Goal: Use online tool/utility: Use online tool/utility

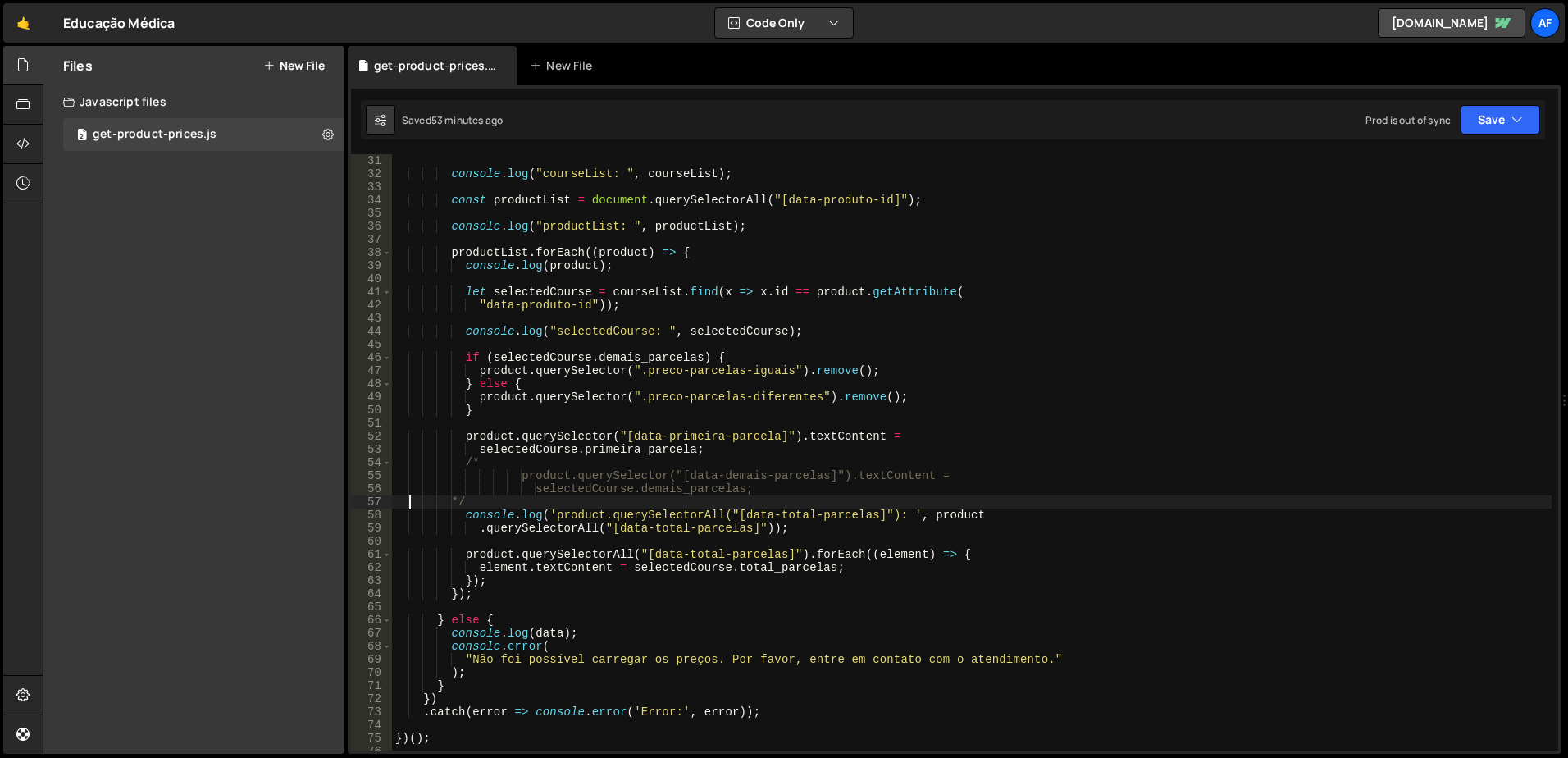
scroll to position [393, 0]
click at [834, 534] on div "console . log ( "courseList: " , courseList ) ; const productList = document . …" at bounding box center [972, 465] width 1160 height 622
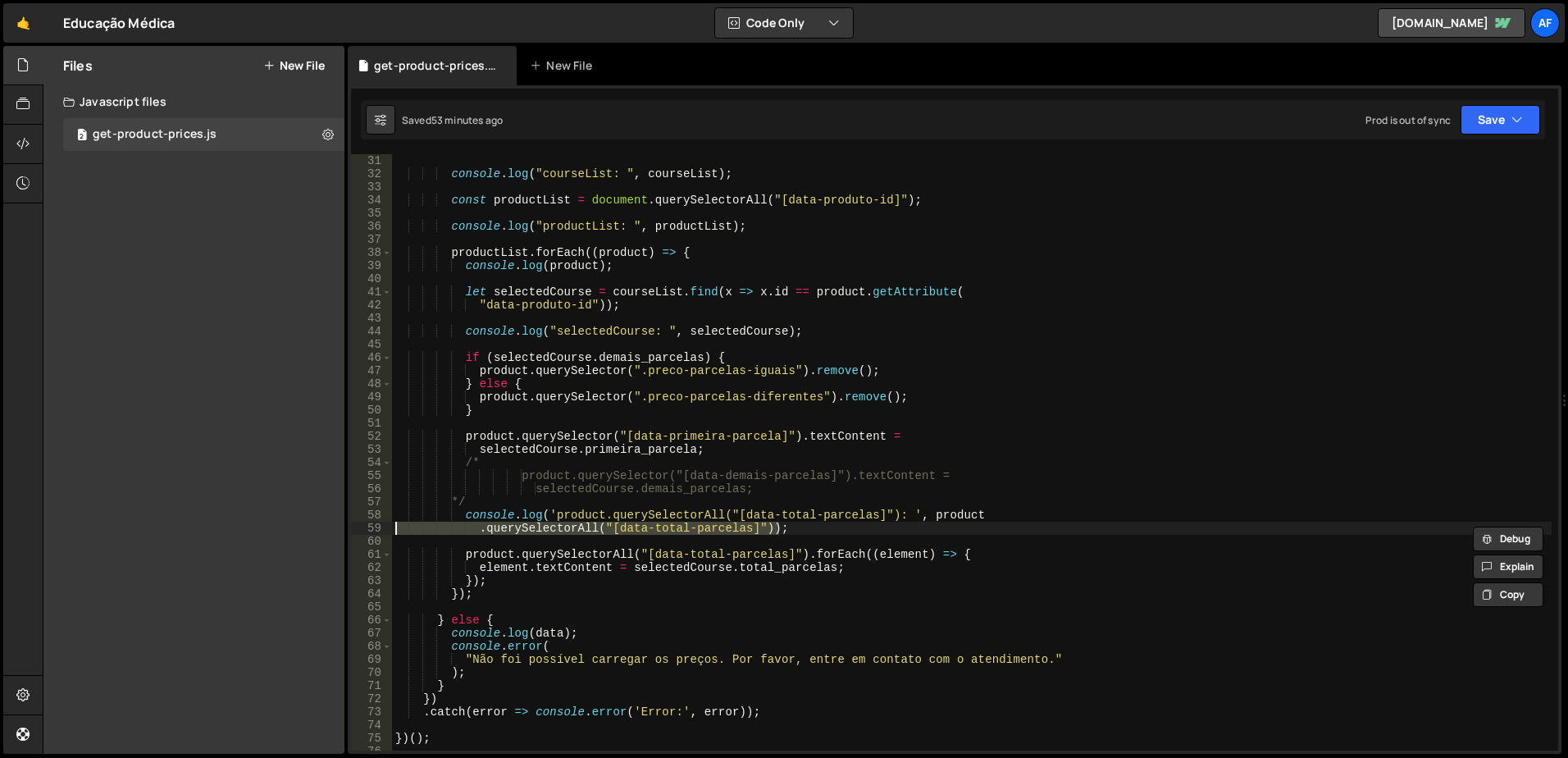
type textarea "console.log('product.querySelectorAll("[data-total-parcelas]"): ', product .que…"
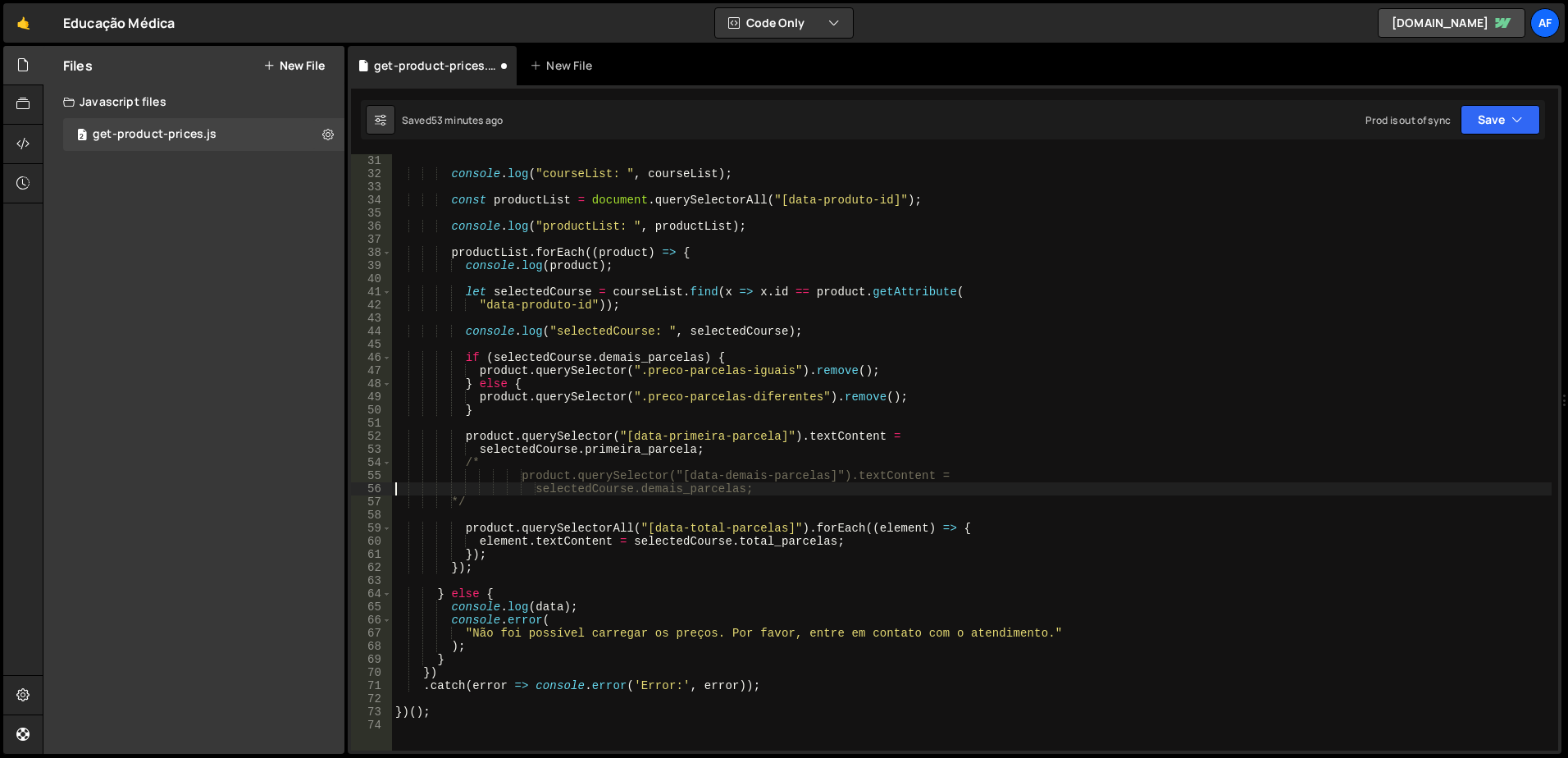
type textarea "/*"
type textarea "*/"
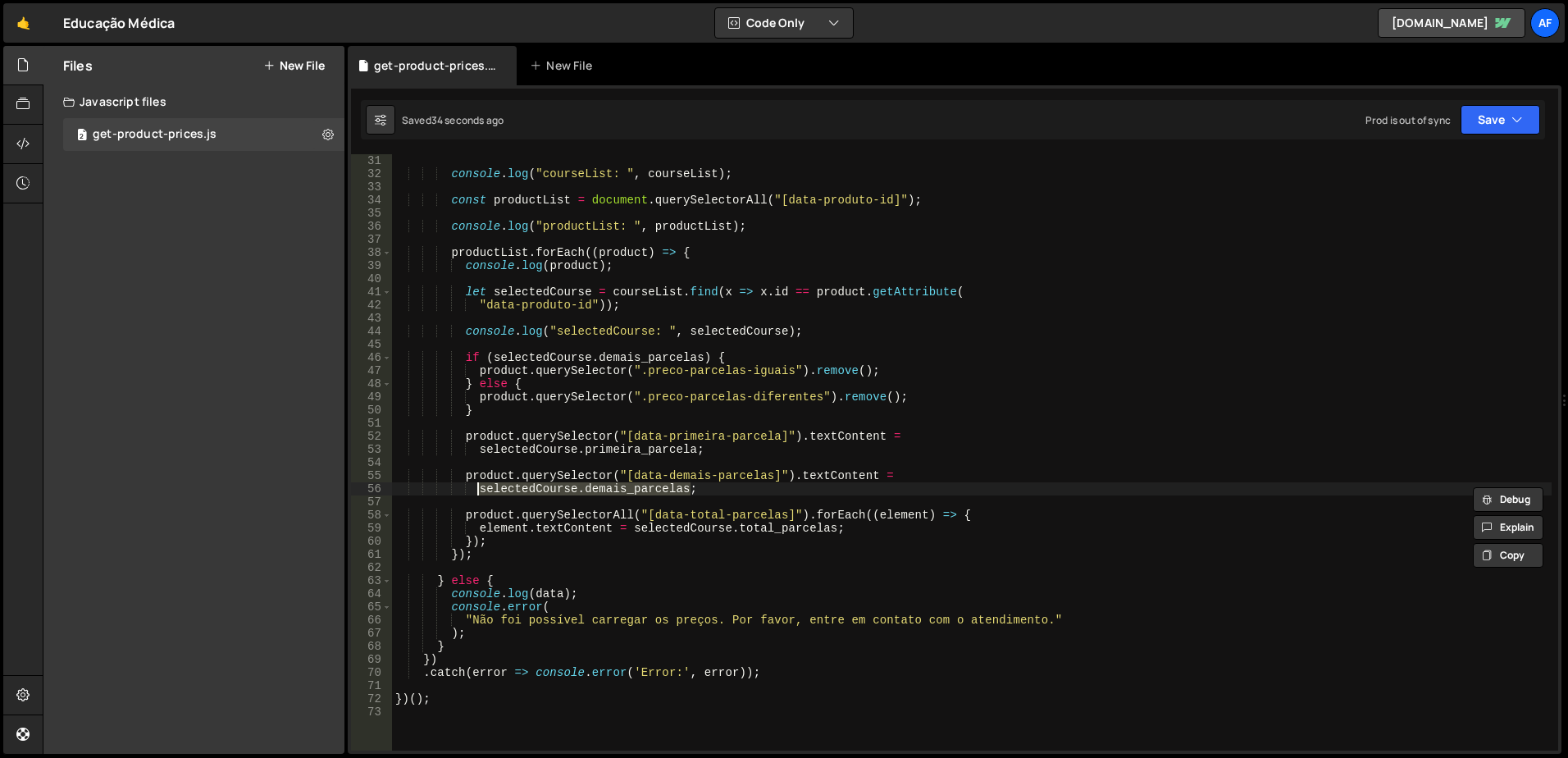
type textarea "product.querySelector("[data-demais-parcelas]").textContent = selectedCourse.de…"
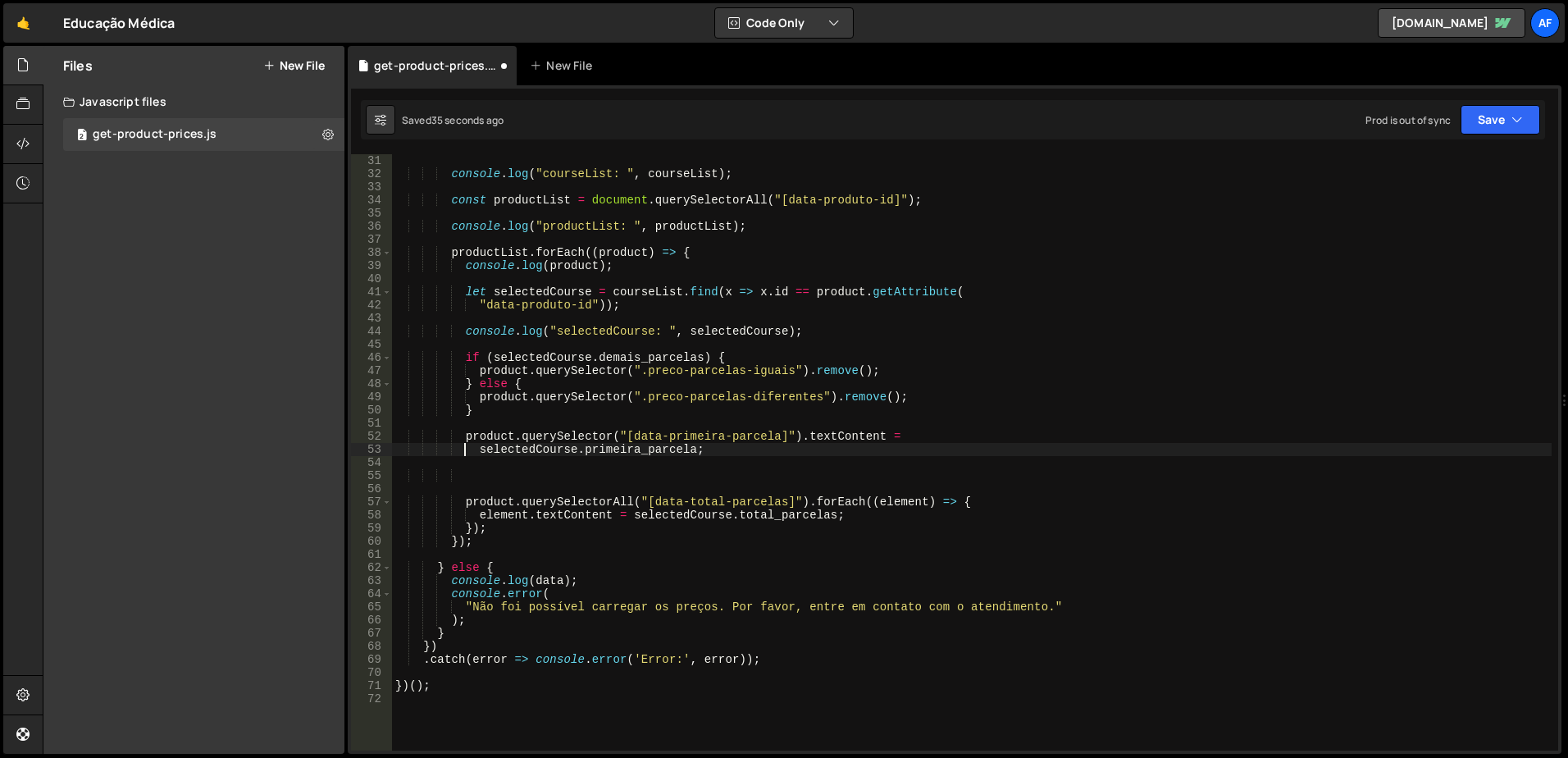
type textarea "product.querySelector("[data-primeira-parcela]").textContent ="
type textarea "product.querySelector(".preco-parcelas-diferentes").remove();"
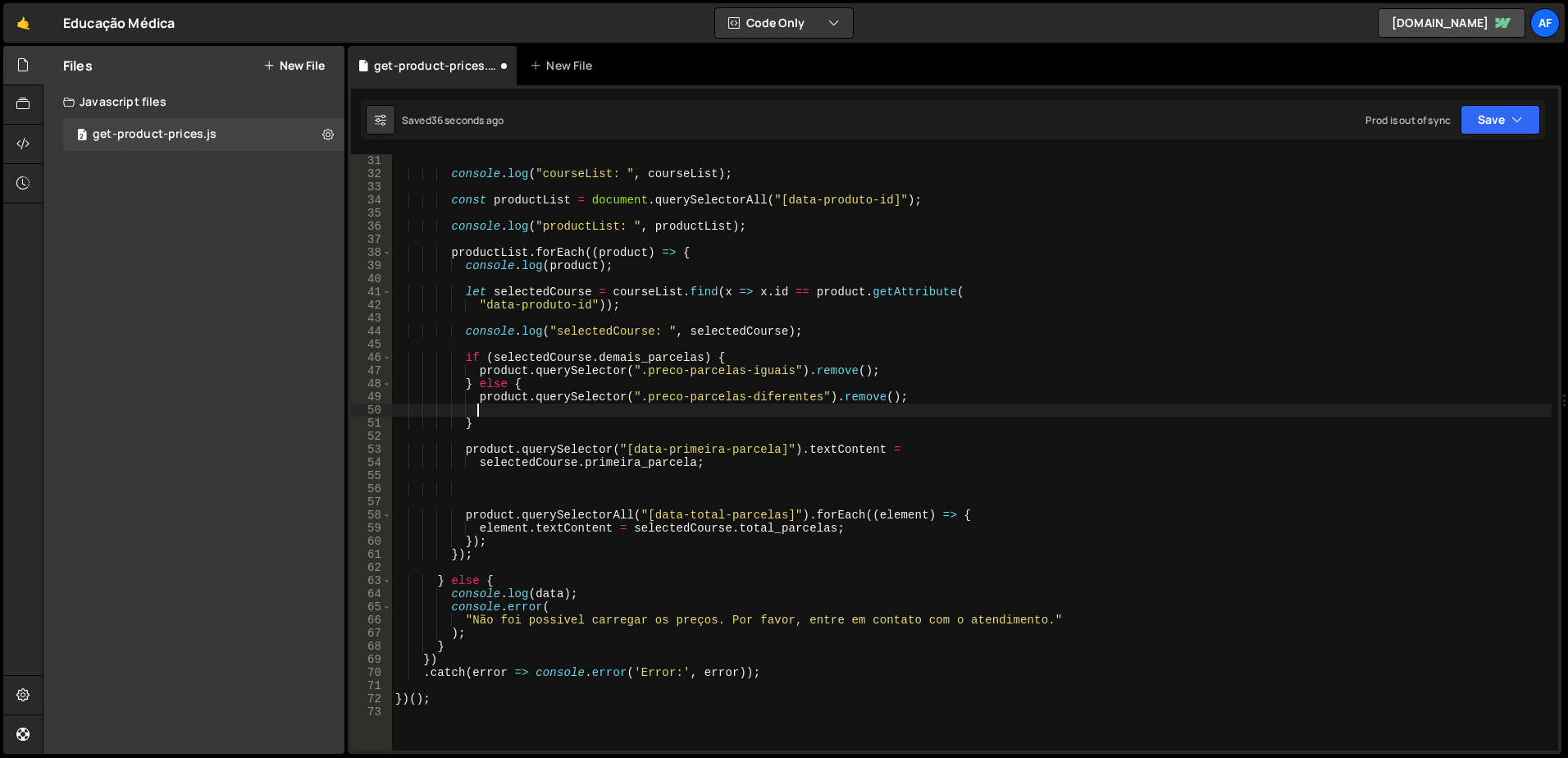
scroll to position [0, 5]
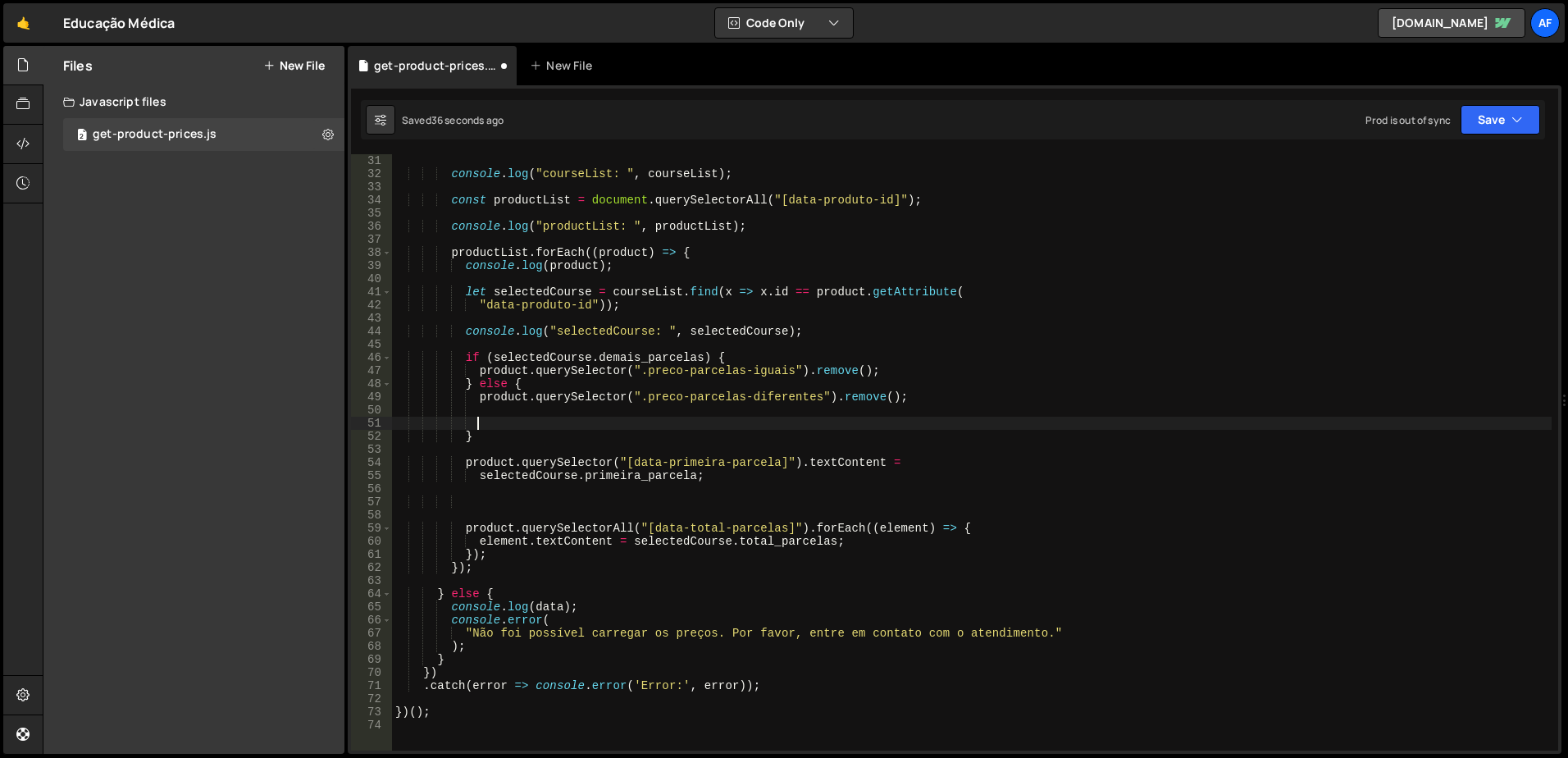
paste textarea "selectedCourse.demais_parcelas;"
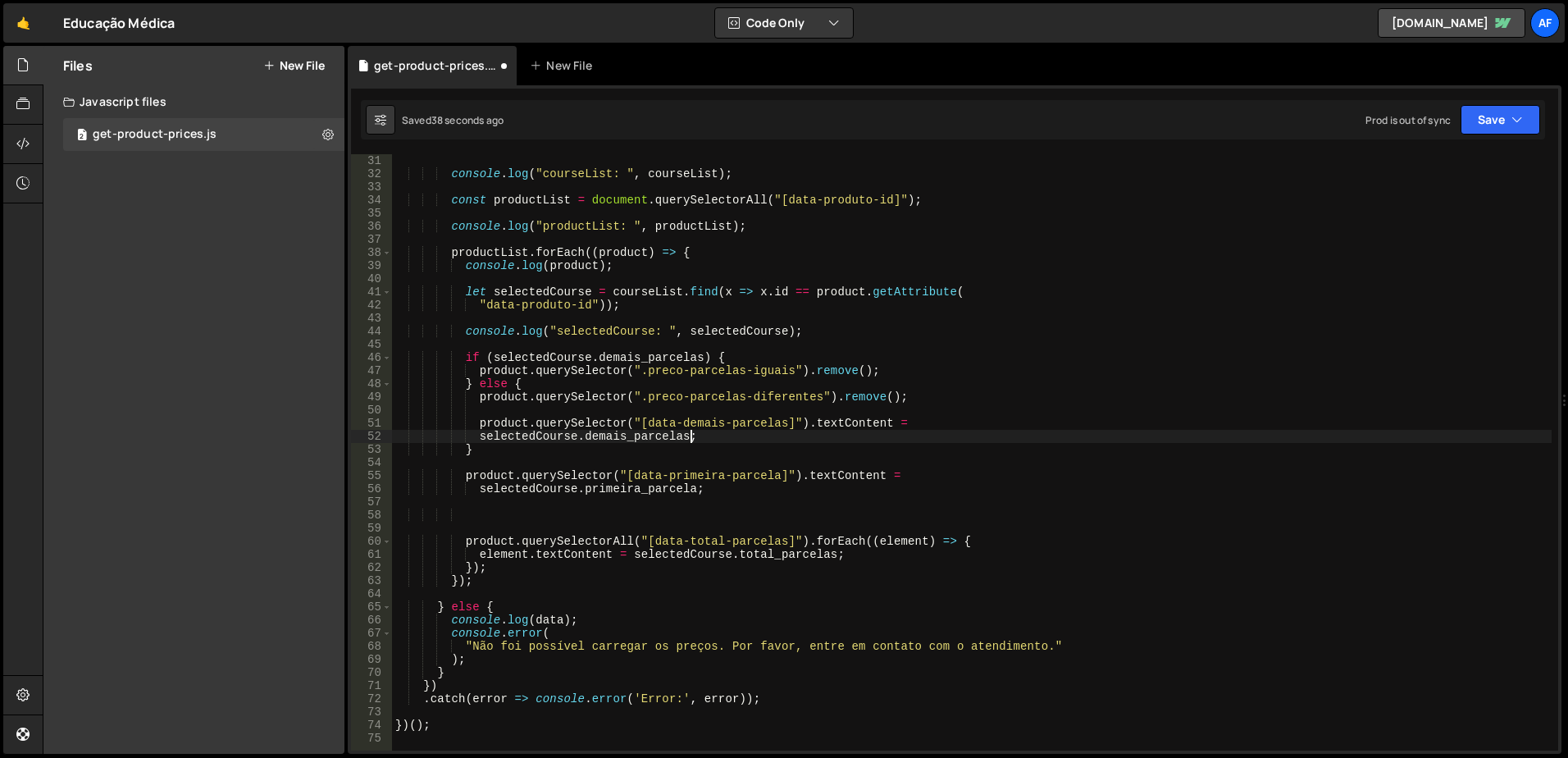
type textarea "}"
type textarea "selectedCourse.primeira_parcela;"
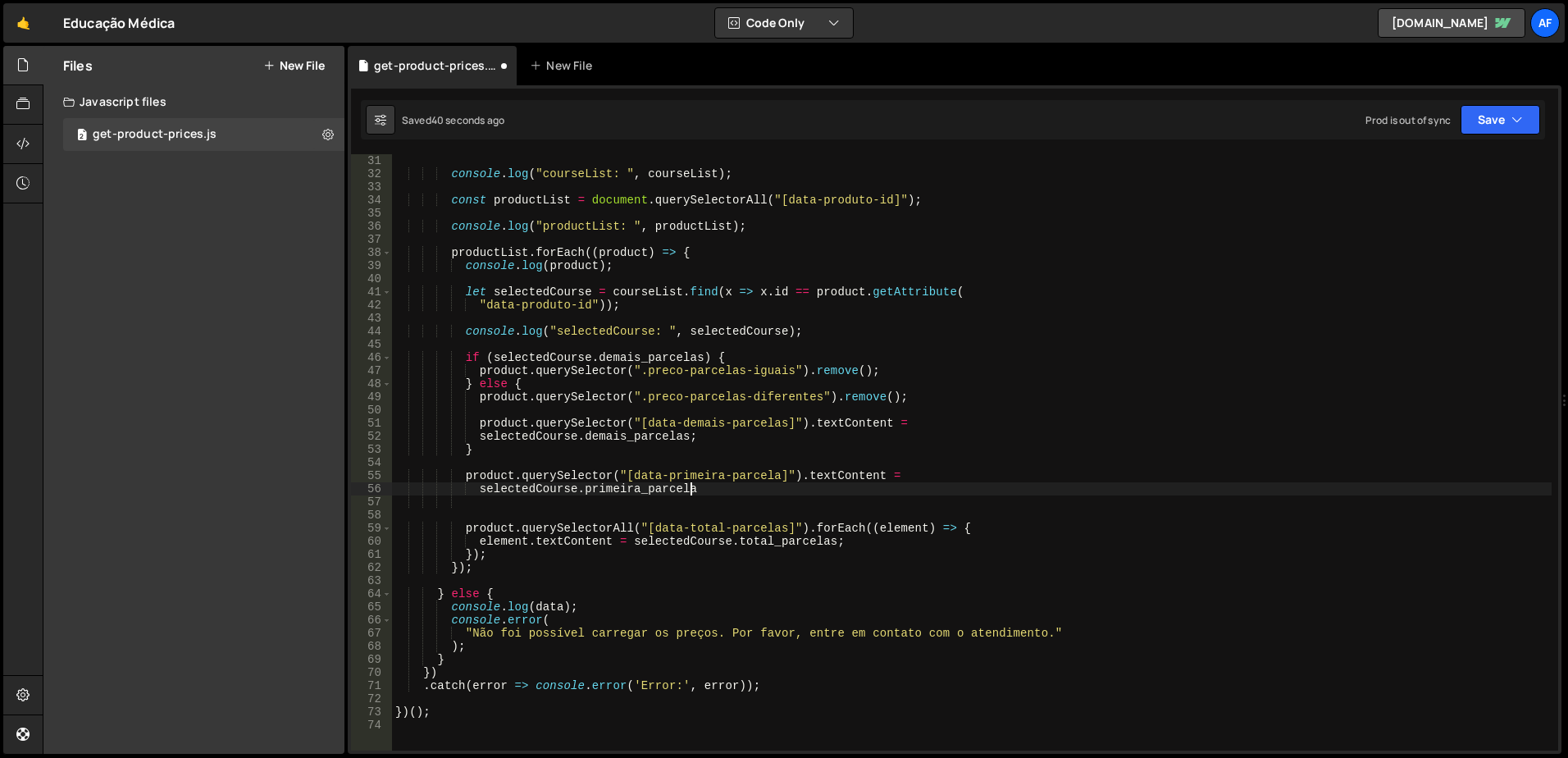
type textarea "selectedCourse.primeira_parcela;"
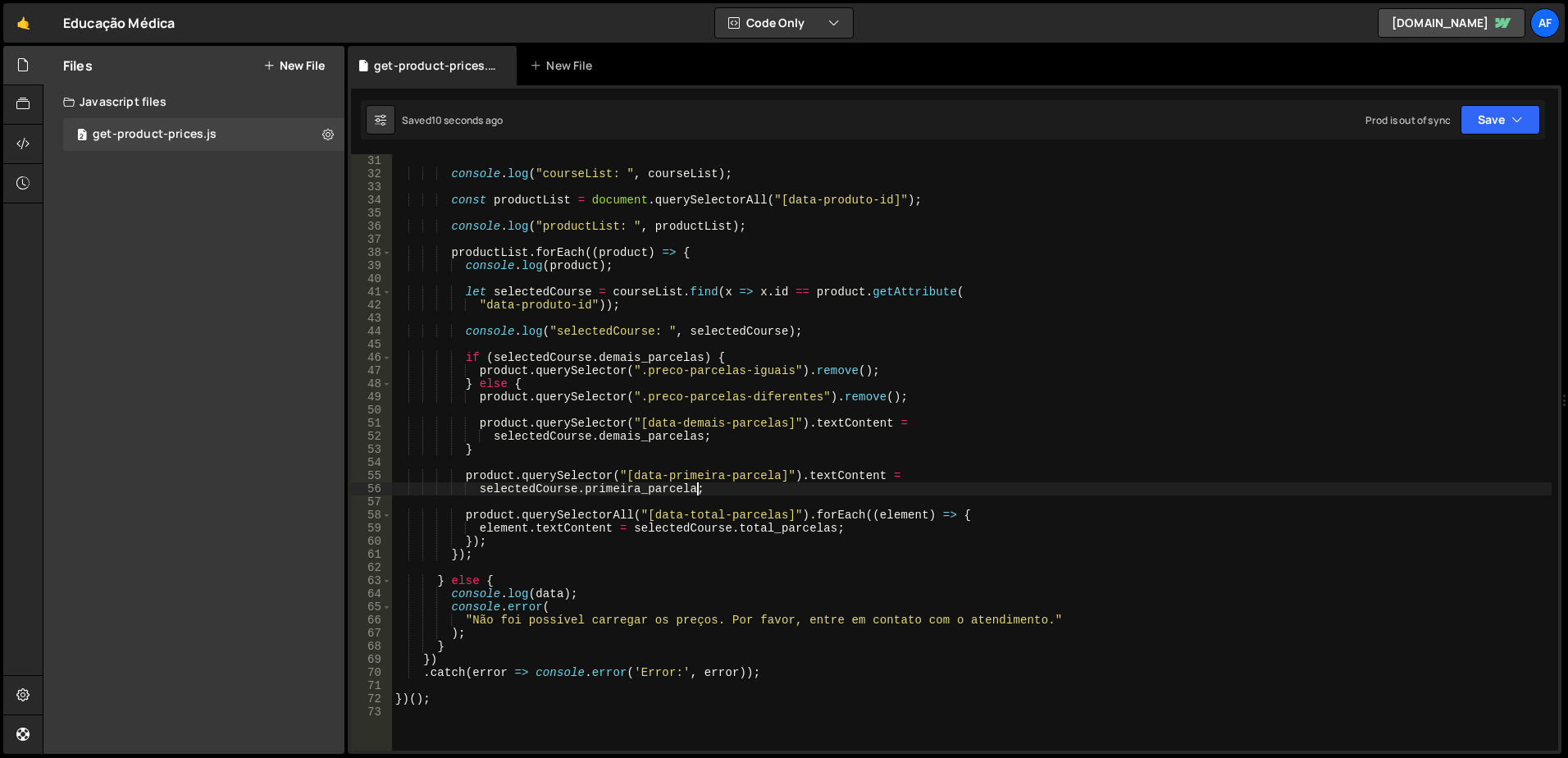
type textarea "product.querySelector("[data-primeira-parcela]").textContent ="
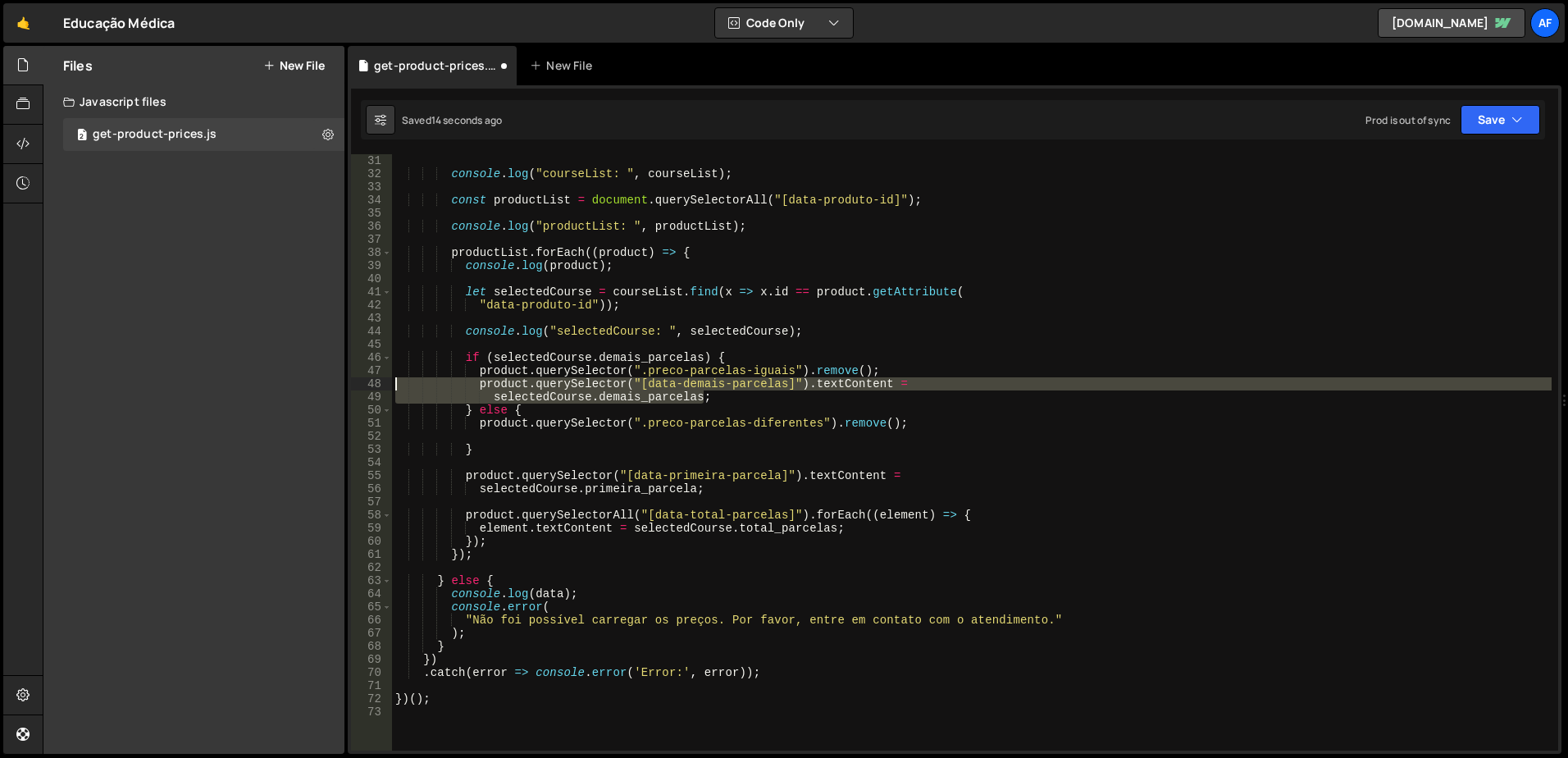
type textarea "product.querySelector(".preco-parcelas-iguais").remove();"
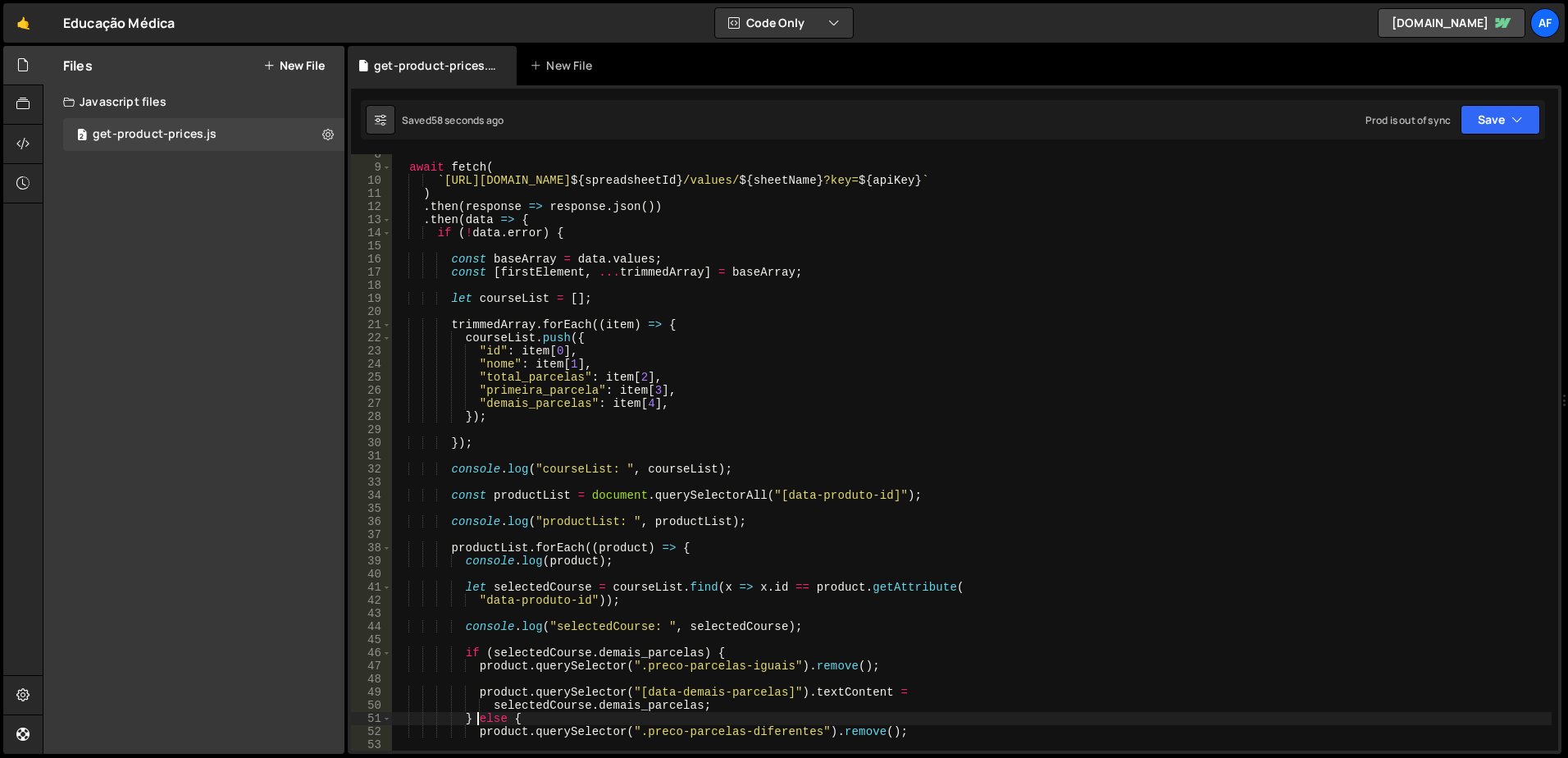
scroll to position [99, 0]
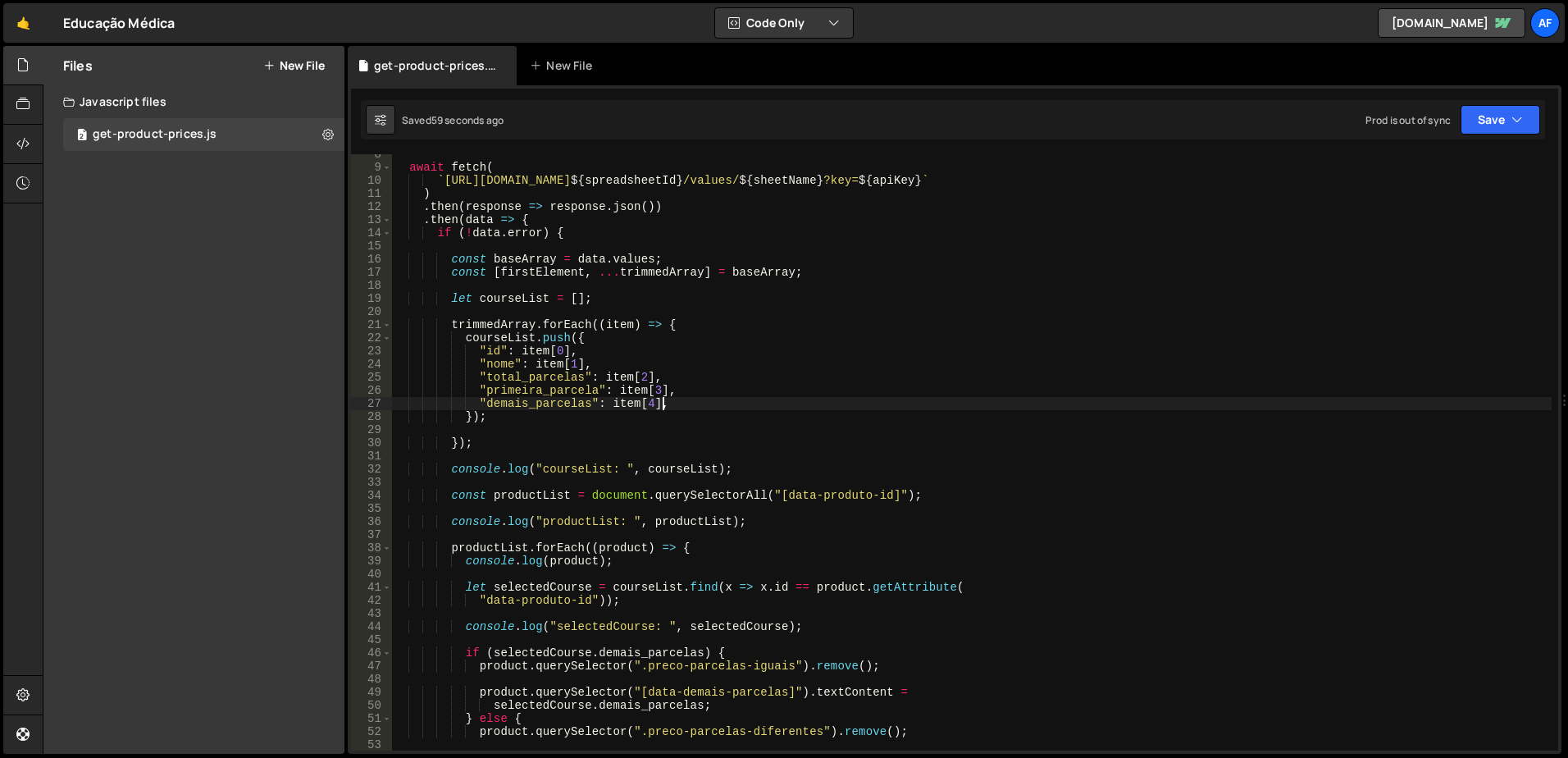
click at [684, 403] on div "await fetch ( ` [URL][DOMAIN_NAME] ${ spreadsheetId } /values/ ${ sheetName } ?…" at bounding box center [972, 459] width 1160 height 622
type textarea ""demais_parcelas": item[4],"
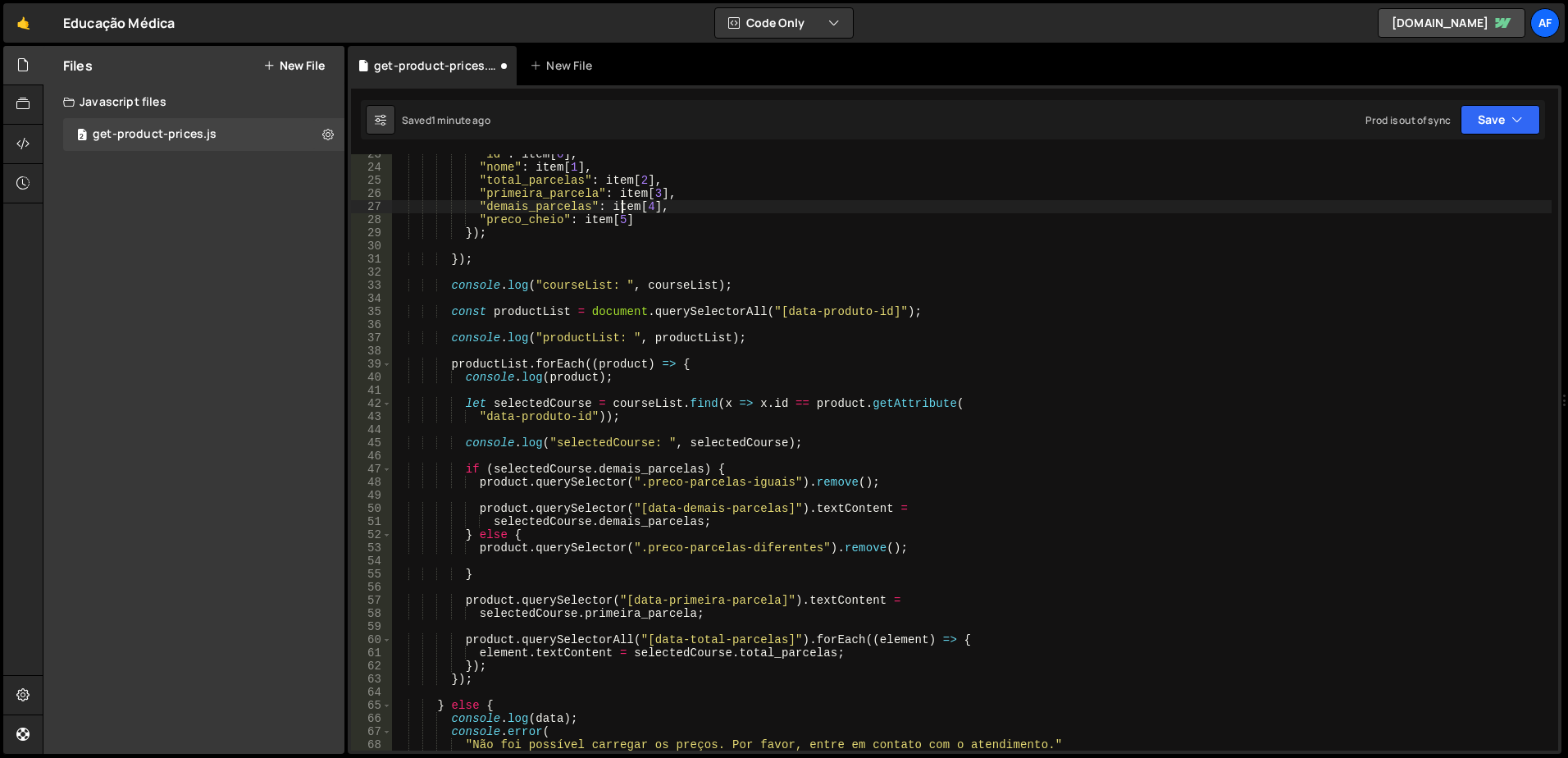
scroll to position [344, 0]
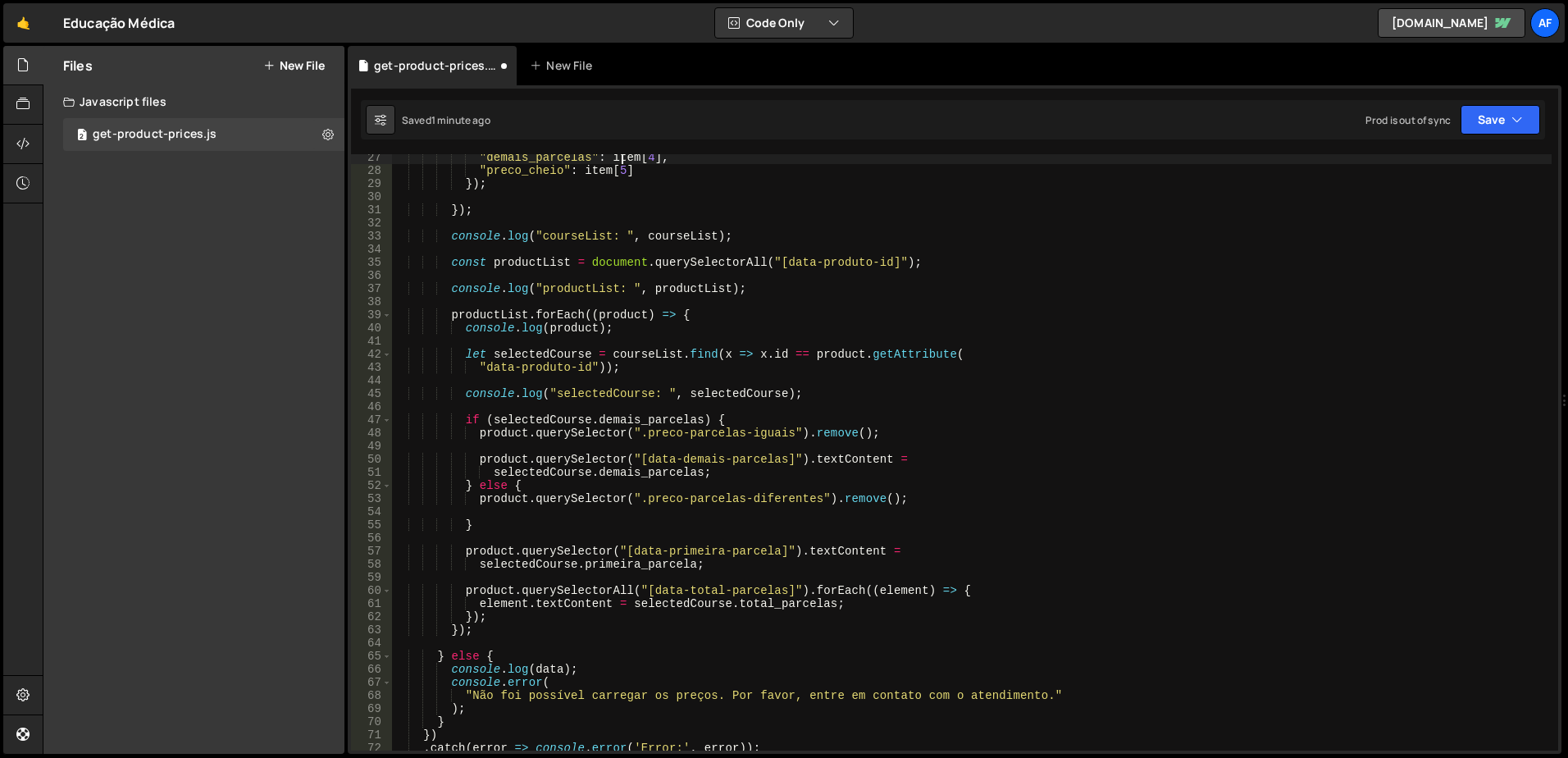
click at [931, 495] on div ""demais_parcelas" : item [ 4 ] , "preco_cheio" : item [ 5 ] }) ; }) ; console .…" at bounding box center [972, 462] width 1160 height 622
type textarea "product.querySelector(".preco-parcelas-diferentes").remove();"
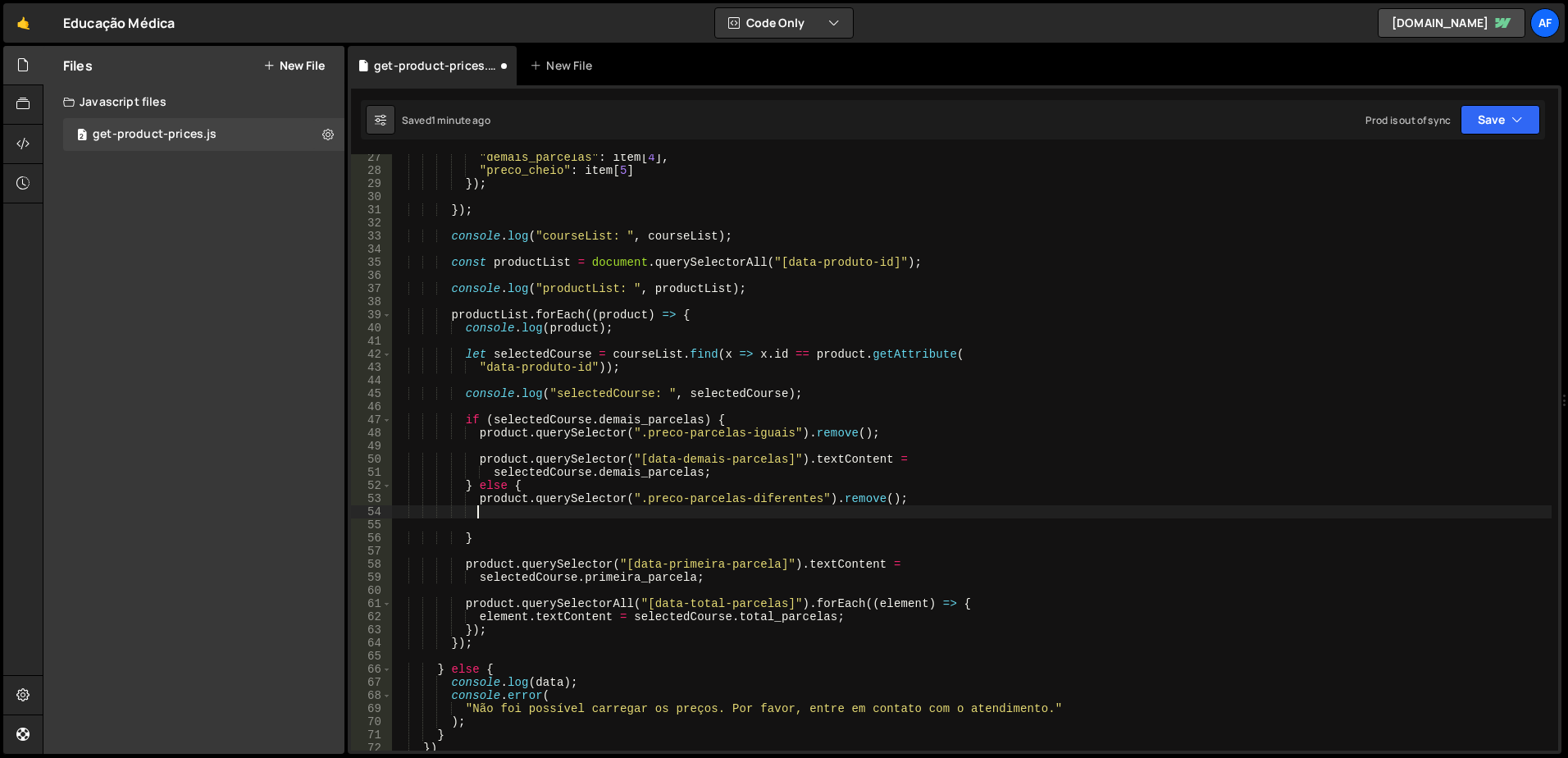
scroll to position [0, 5]
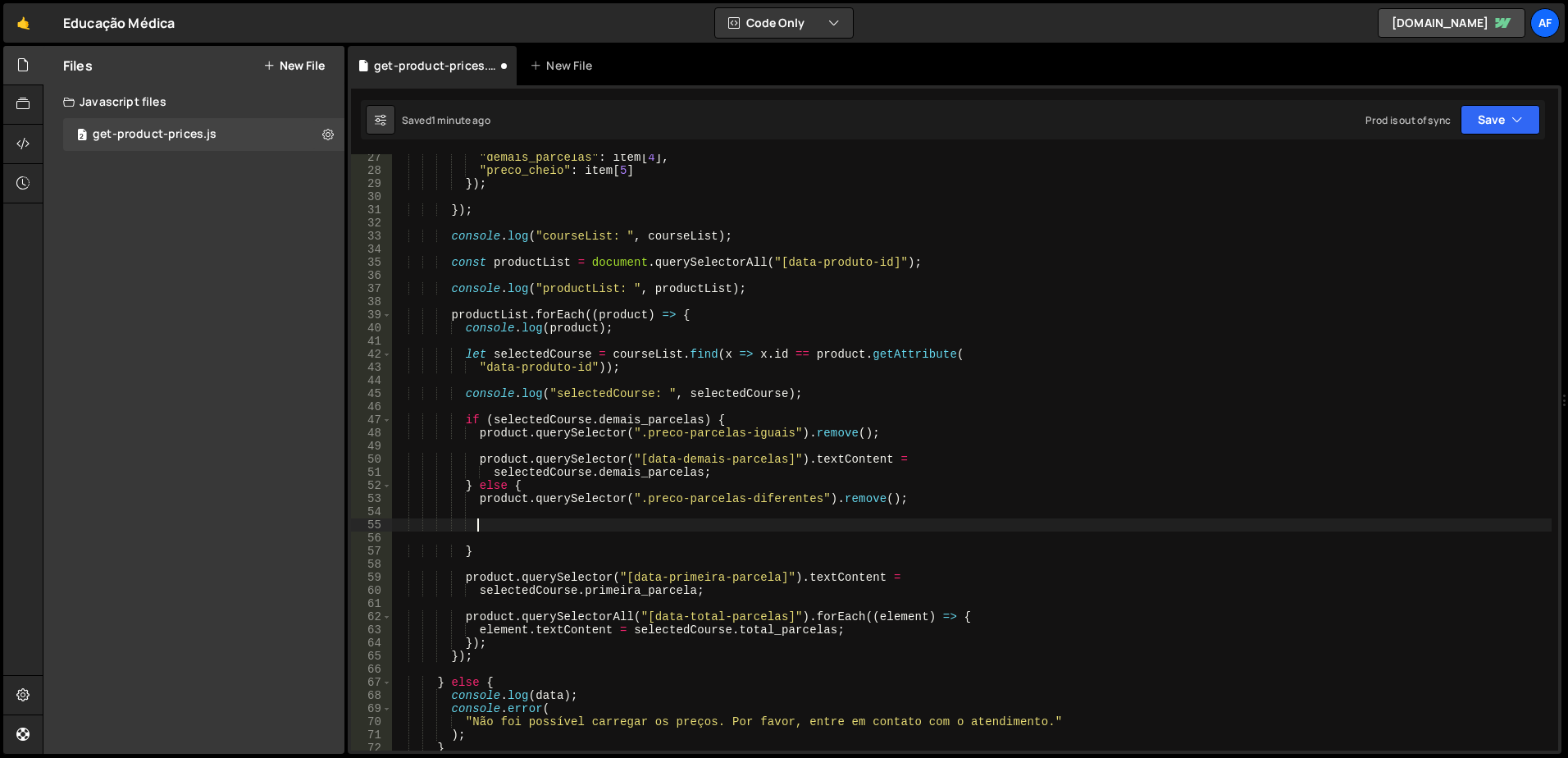
paste textarea "data-preco-cheio"
type textarea "data-preco-cheio"
type textarea "product.querySelector(".preco-parcelas-diferentes").remove();"
paste textarea "selectedCourse.demais_parcelas;"
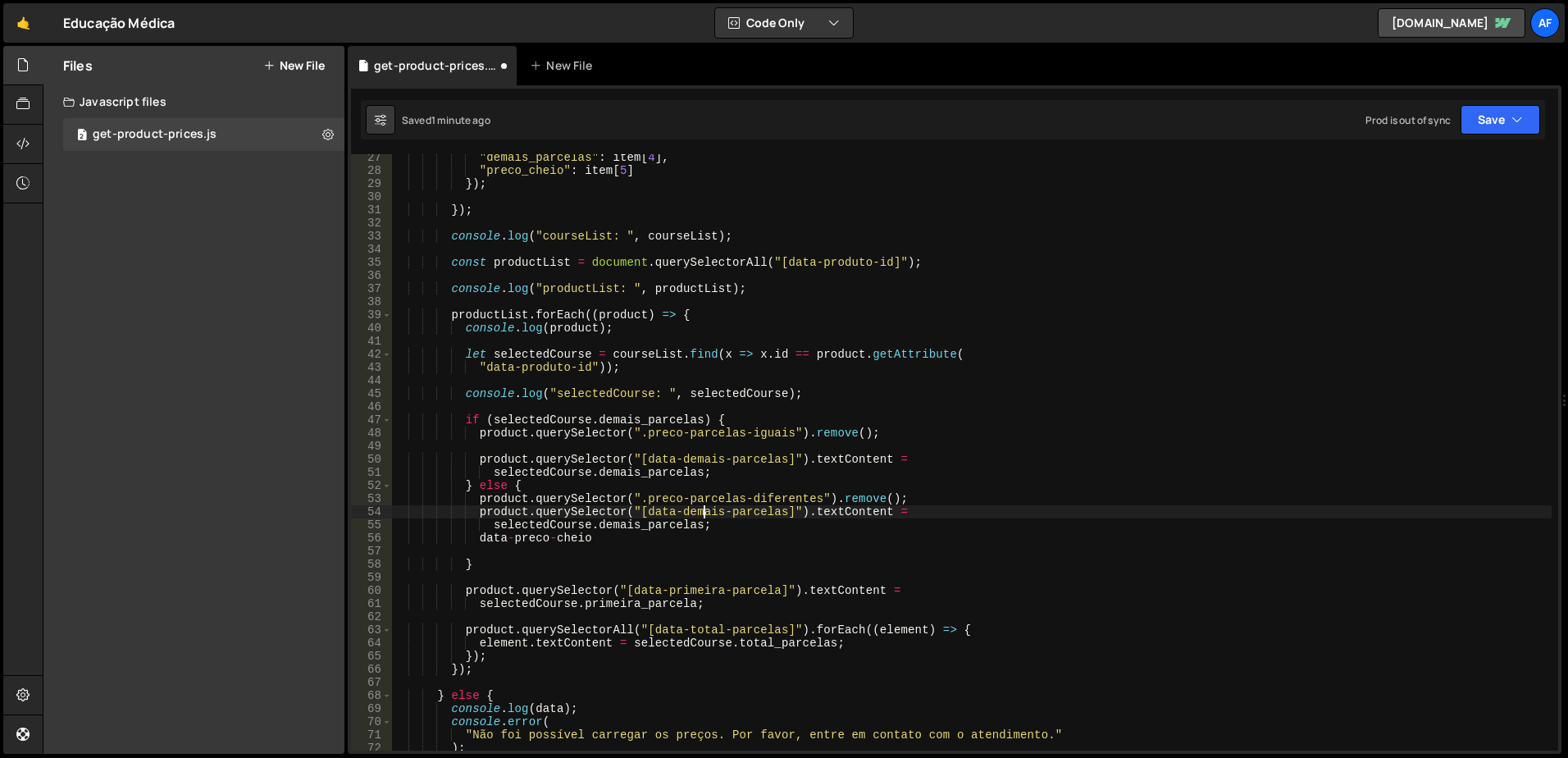
type textarea "product.querySelector(".preco-parcelas-diferentes").remove();"
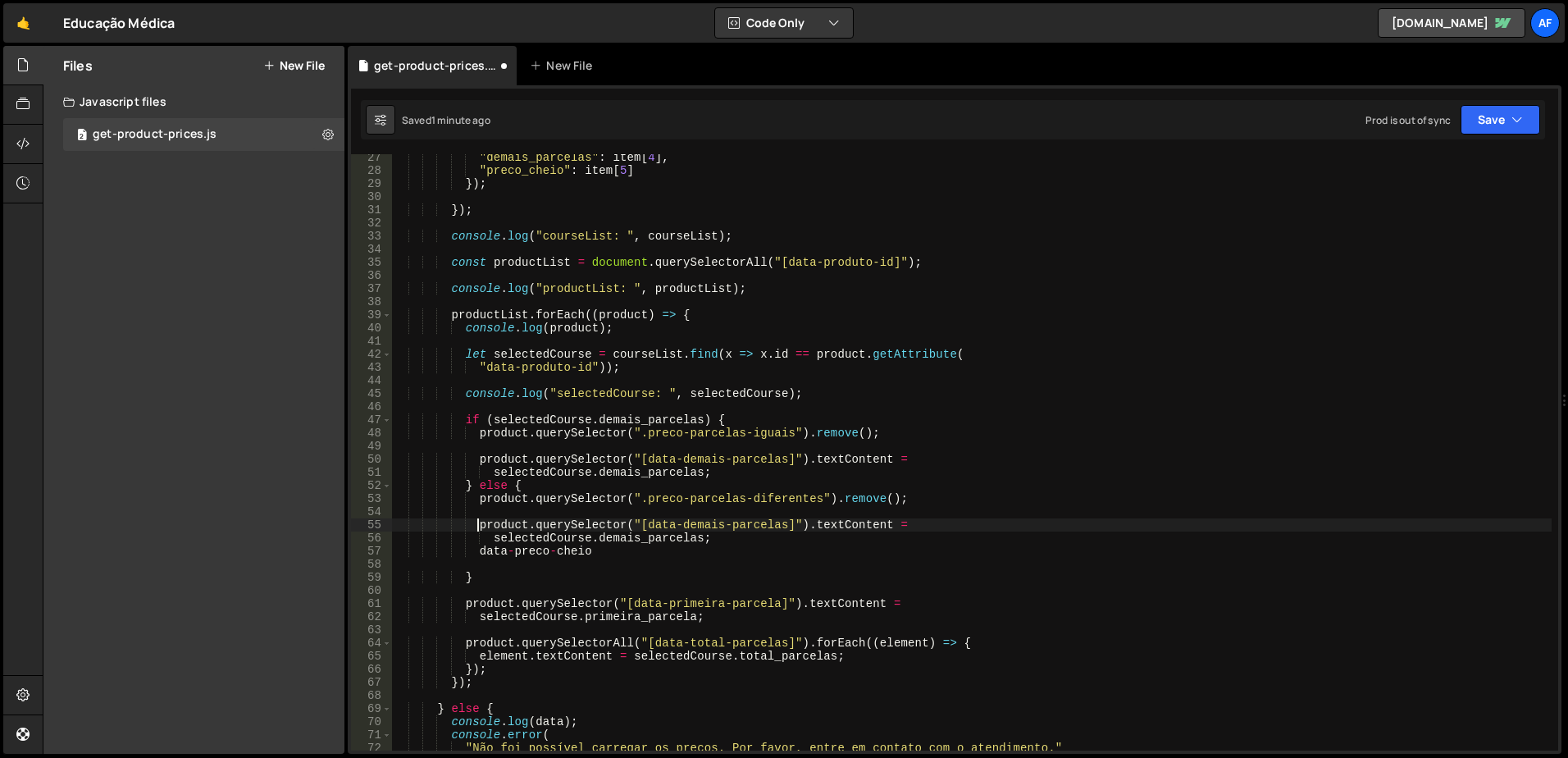
type textarea "data-preco-cheio"
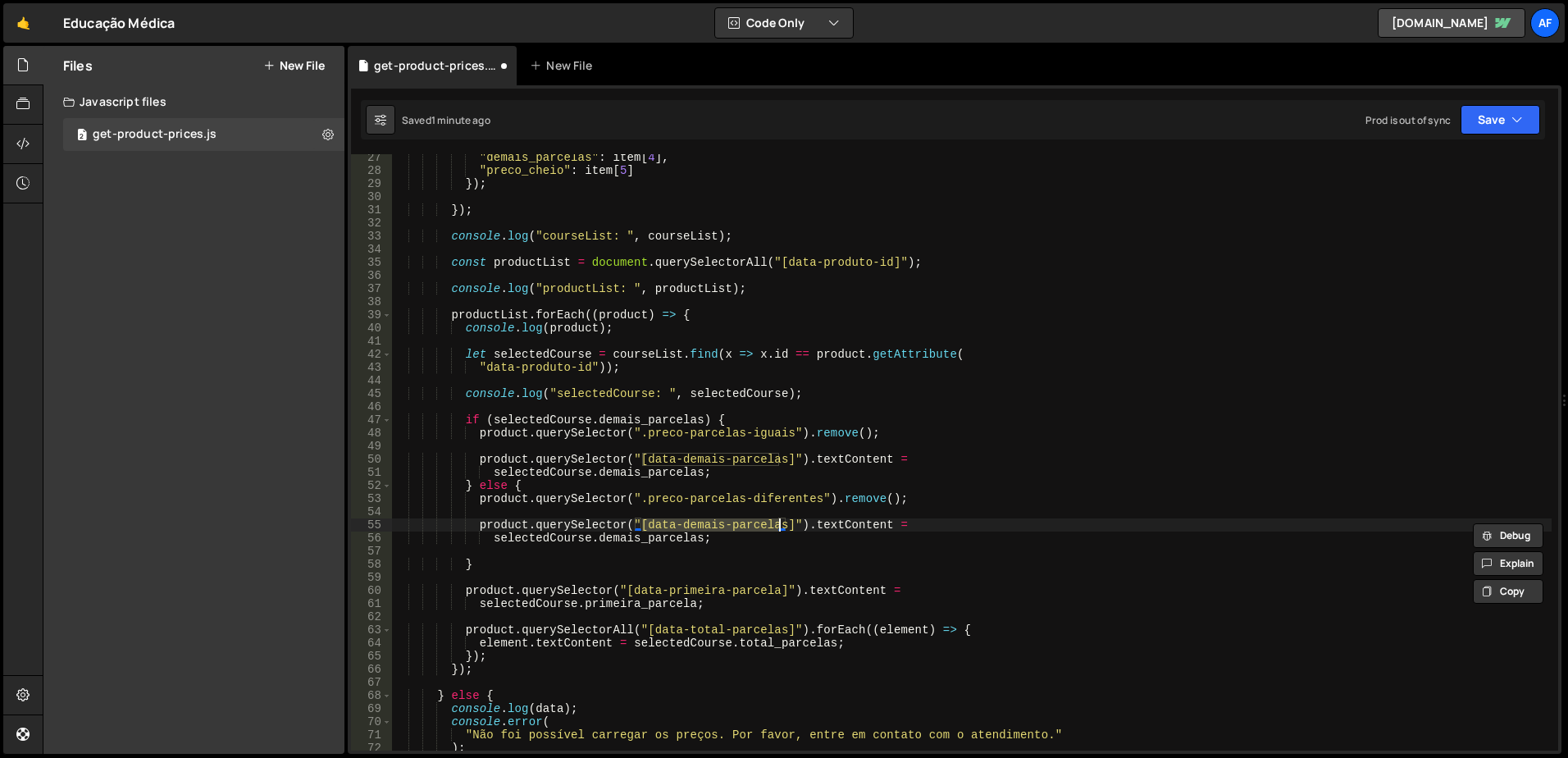
paste textarea "preco-cheio"
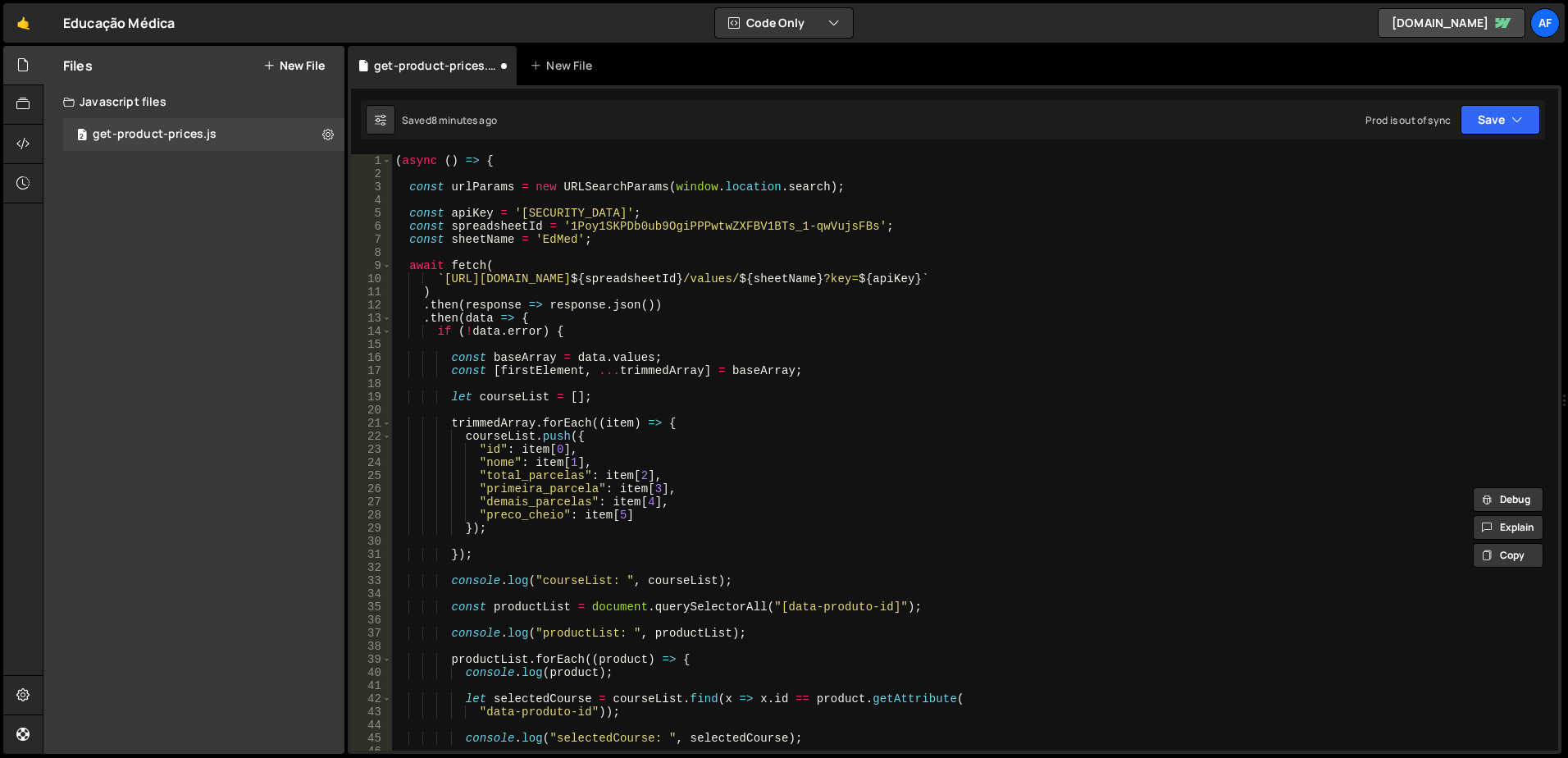
scroll to position [0, 0]
click at [747, 479] on div "( async ( ) => { const urlParams = new URLSearchParams ( window . location . se…" at bounding box center [972, 465] width 1160 height 622
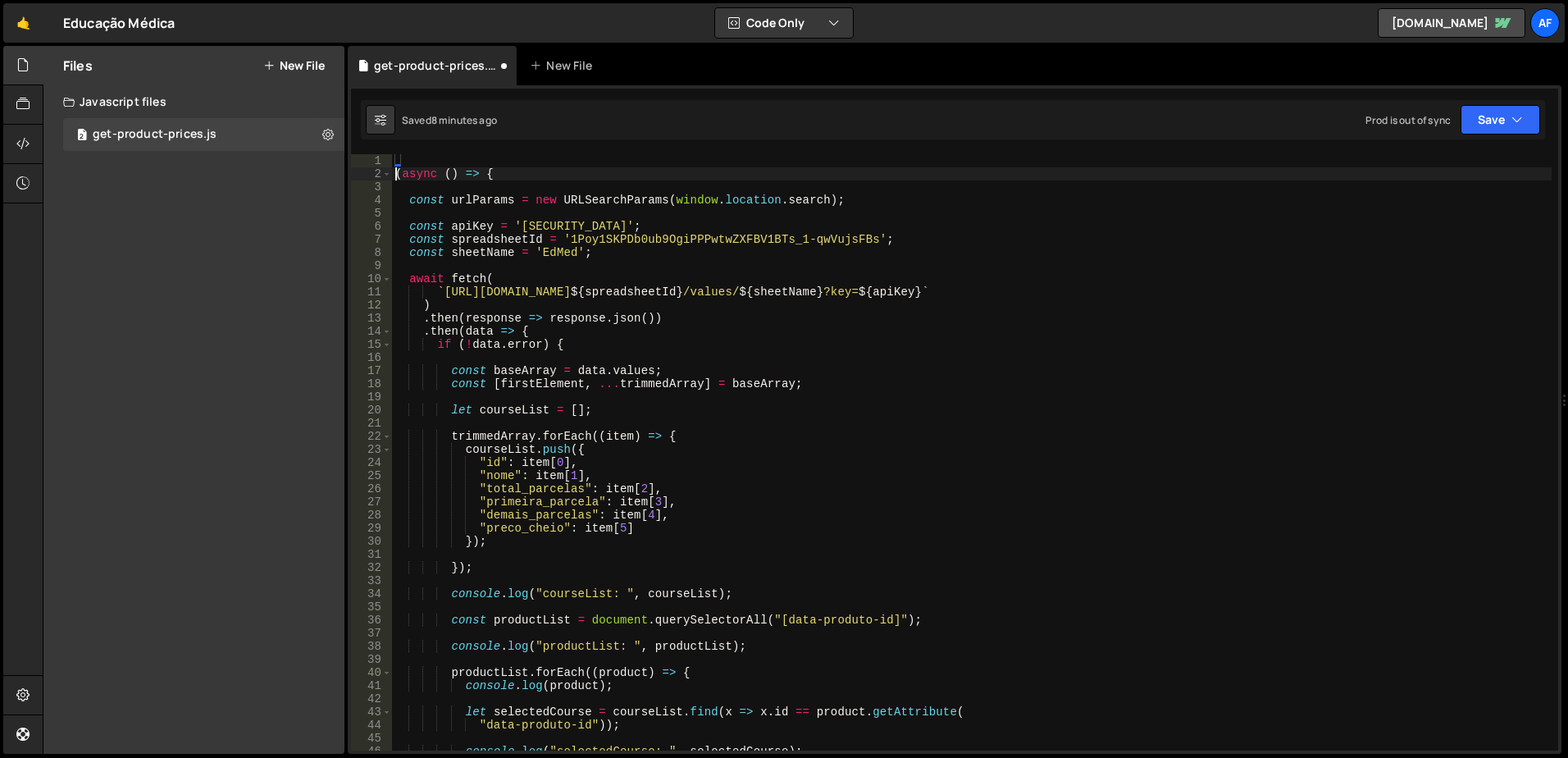
scroll to position [0, 1]
type textarea "(async () => {"
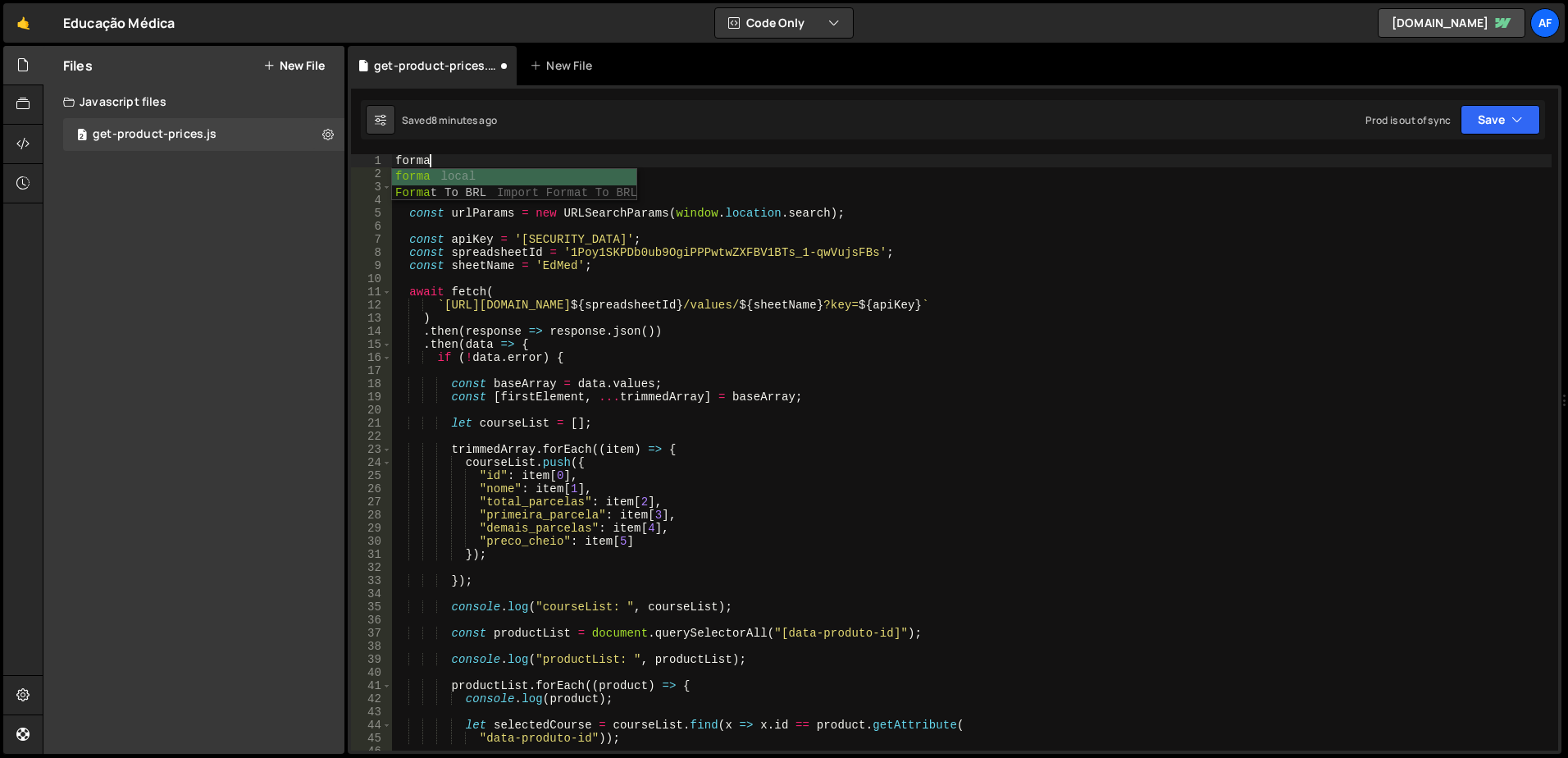
scroll to position [0, 2]
type textarea "slater_import('/project/17033/page/46880.js') // Import Format To BRL.js"
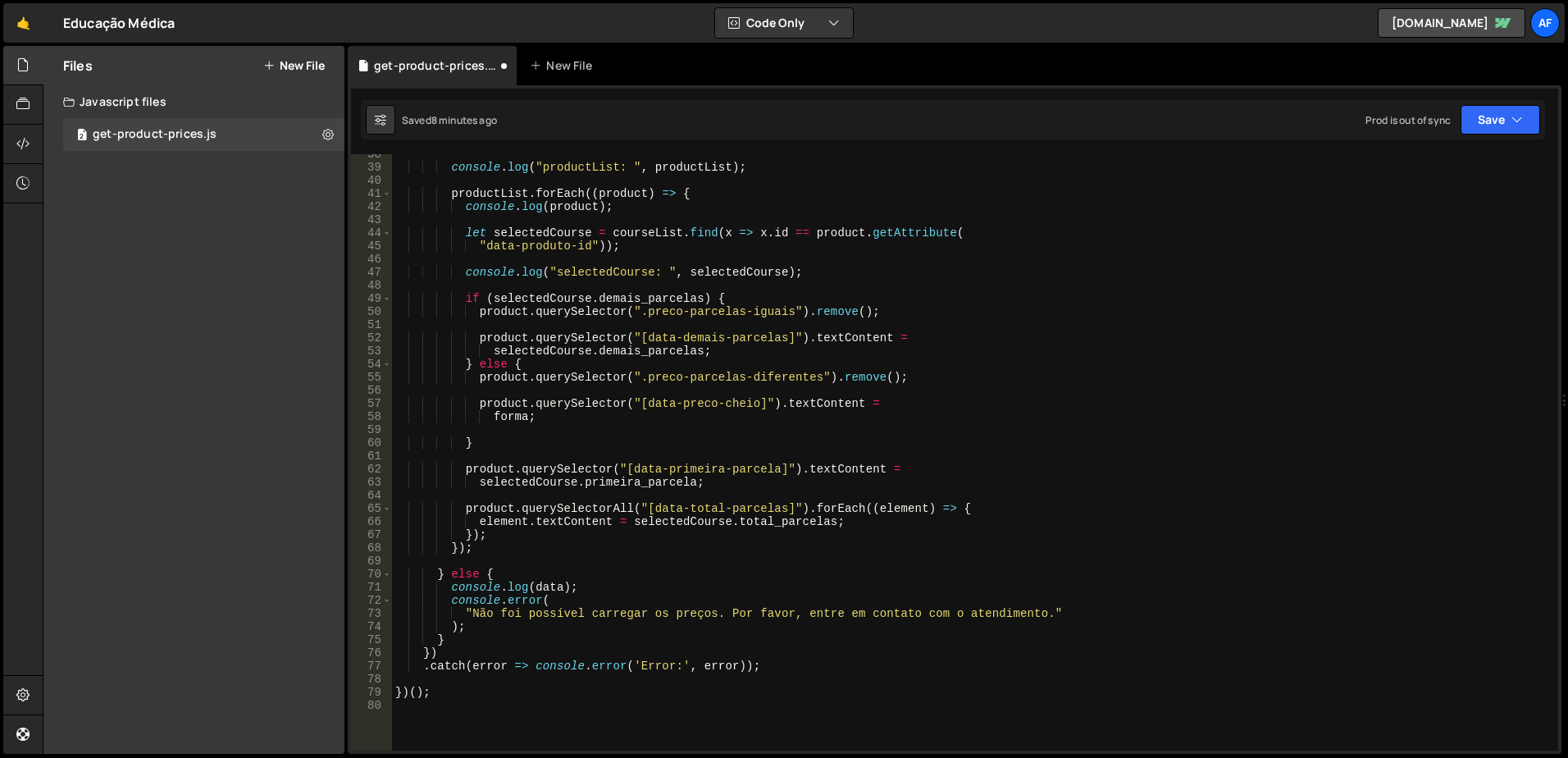
scroll to position [442, 0]
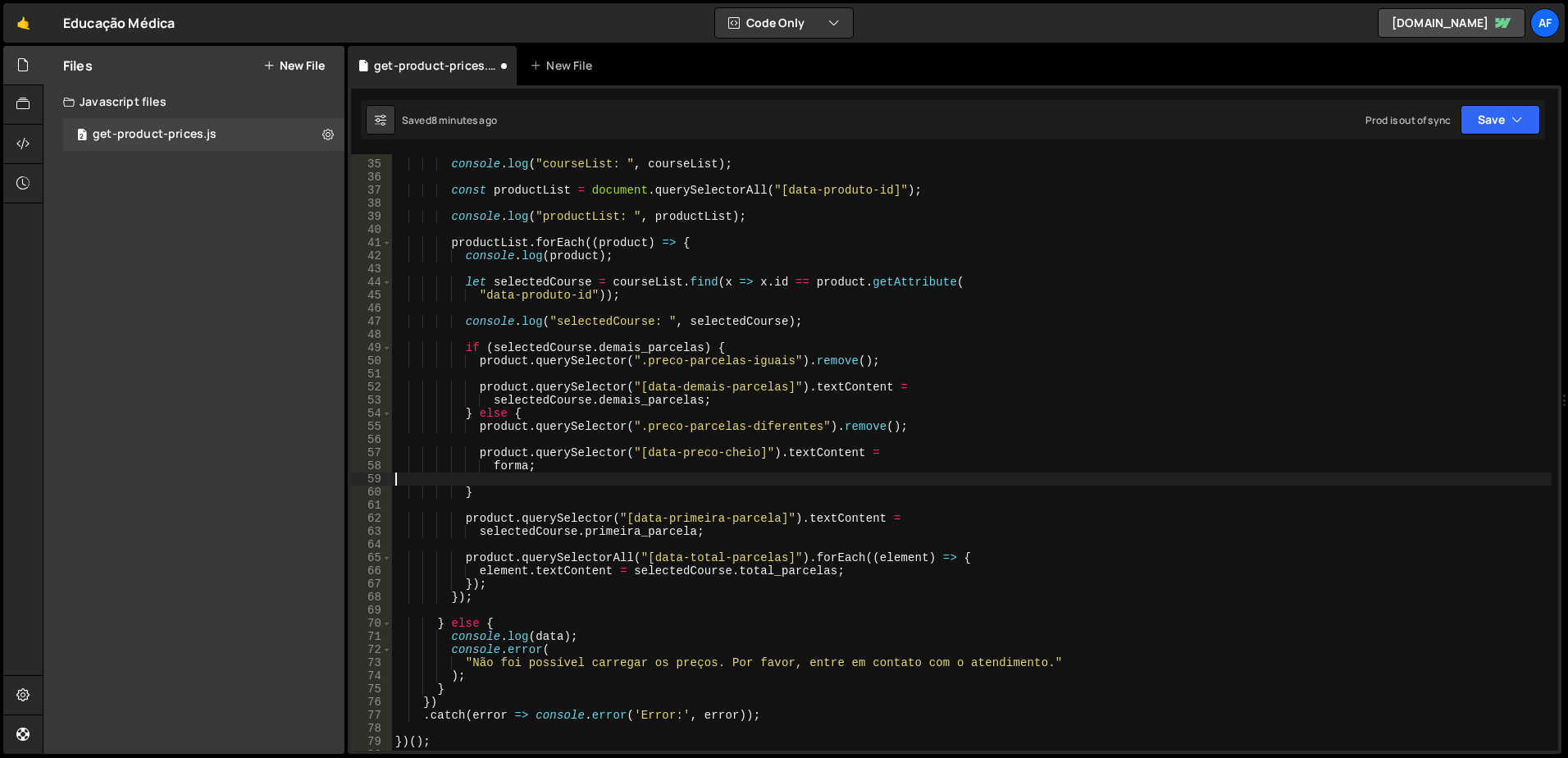
click at [527, 474] on div "console . log ( "courseList: " , courseList ) ; const productList = document . …" at bounding box center [972, 455] width 1160 height 622
paste textarea "selectedCourse.preco_cheio"
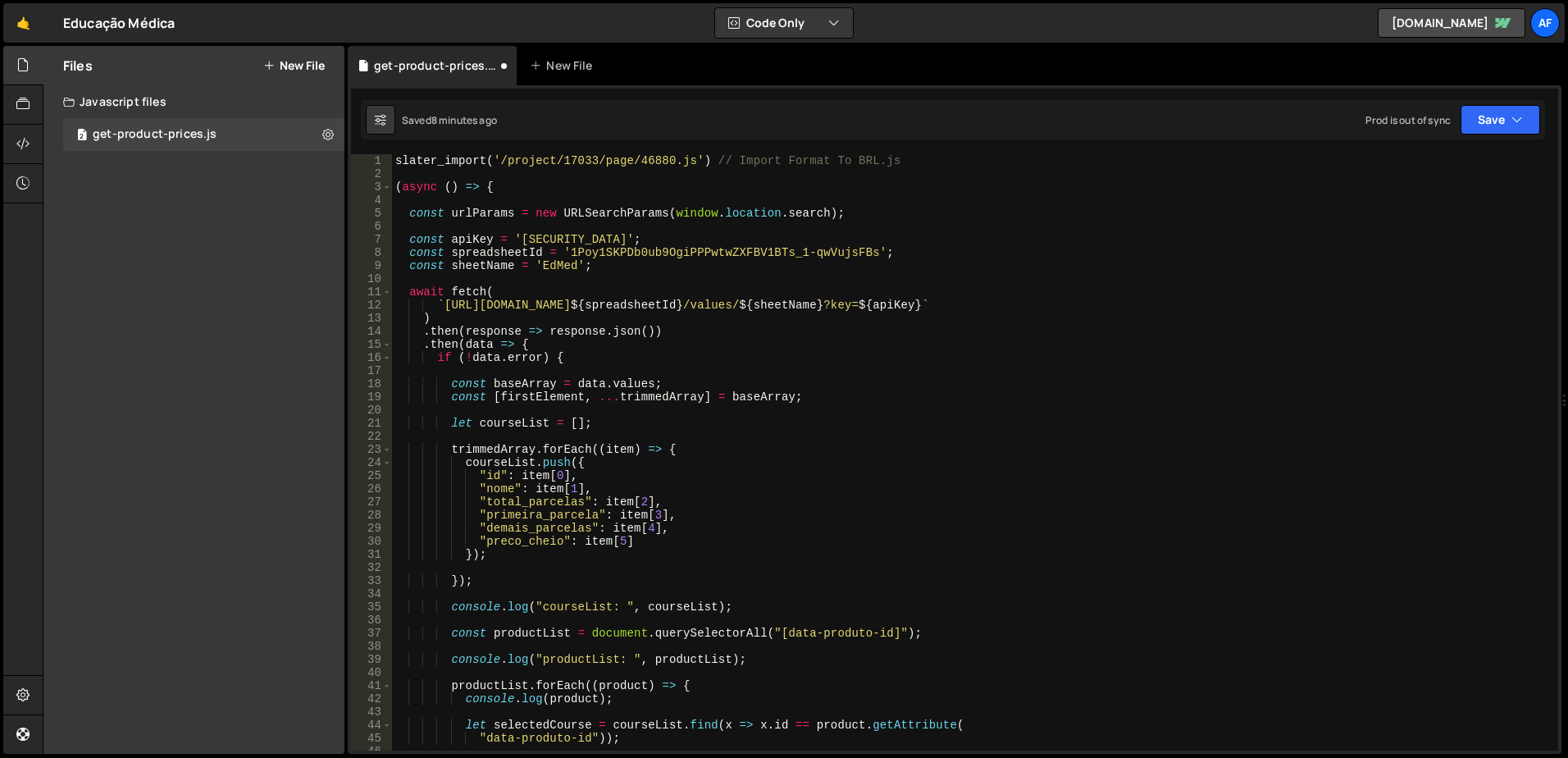
scroll to position [450, 0]
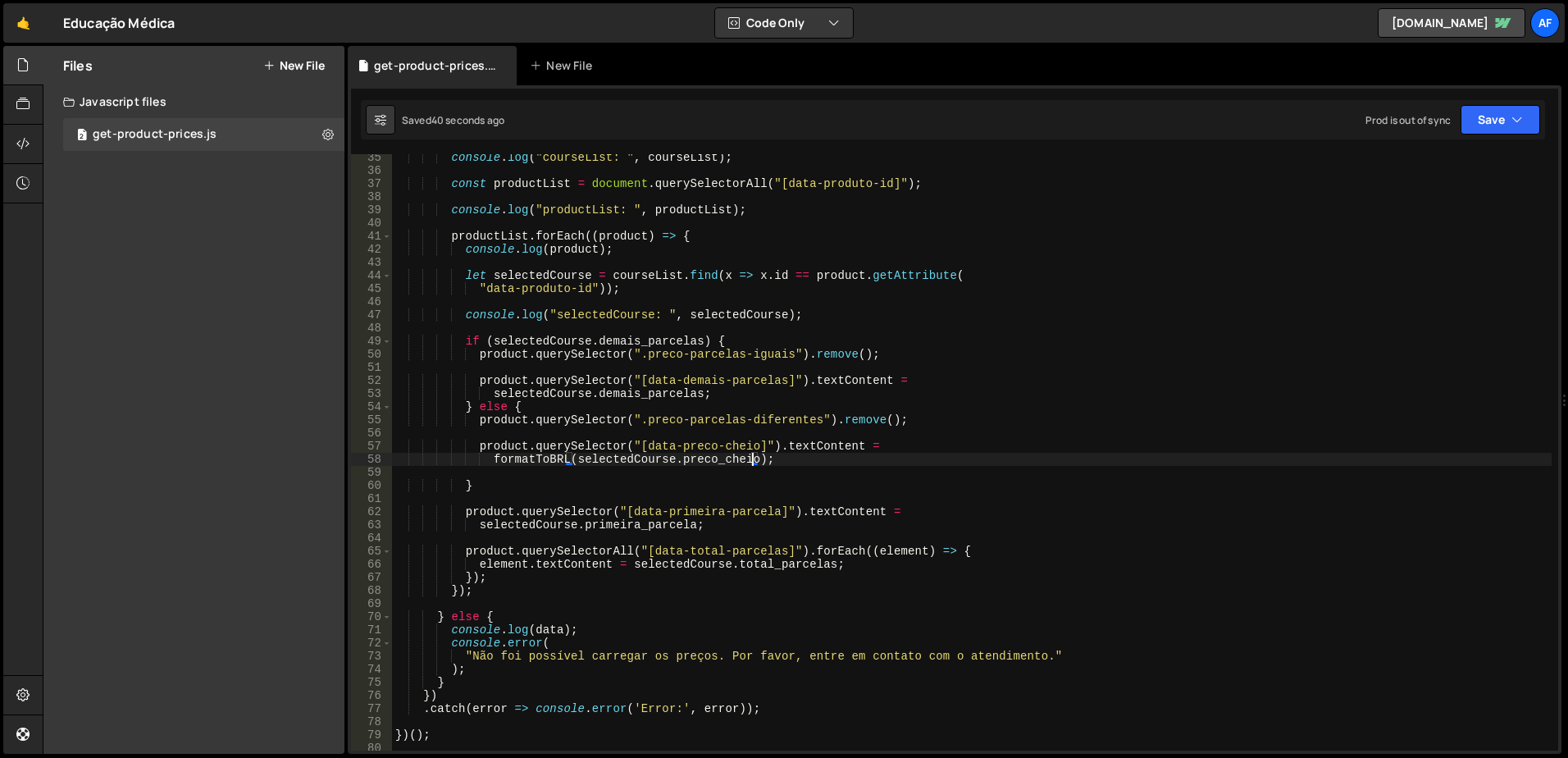
click at [616, 459] on div "console . log ( "courseList: " , courseList ) ; const productList = document . …" at bounding box center [972, 462] width 1160 height 622
drag, startPoint x: 616, startPoint y: 459, endPoint x: 721, endPoint y: 459, distance: 105.0
click at [721, 459] on div "console . log ( "courseList: " , courseList ) ; const productList = document . …" at bounding box center [972, 462] width 1160 height 622
paste textarea "selectedCourse.preco_cheio"
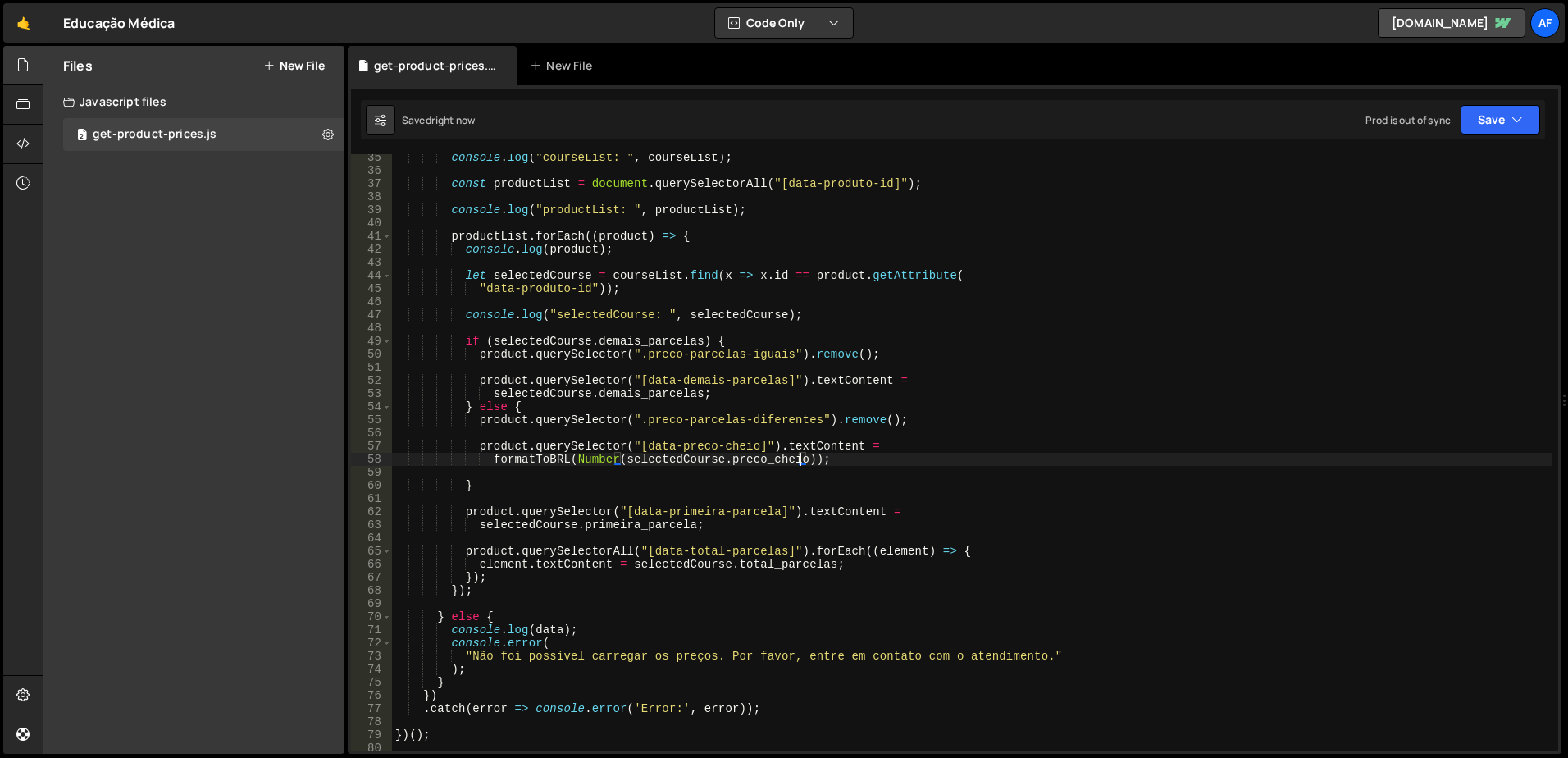
type textarea "formatToBRL(Number(selectedCourse.preco_cheio));"
click at [31, 99] on div at bounding box center [24, 105] width 40 height 39
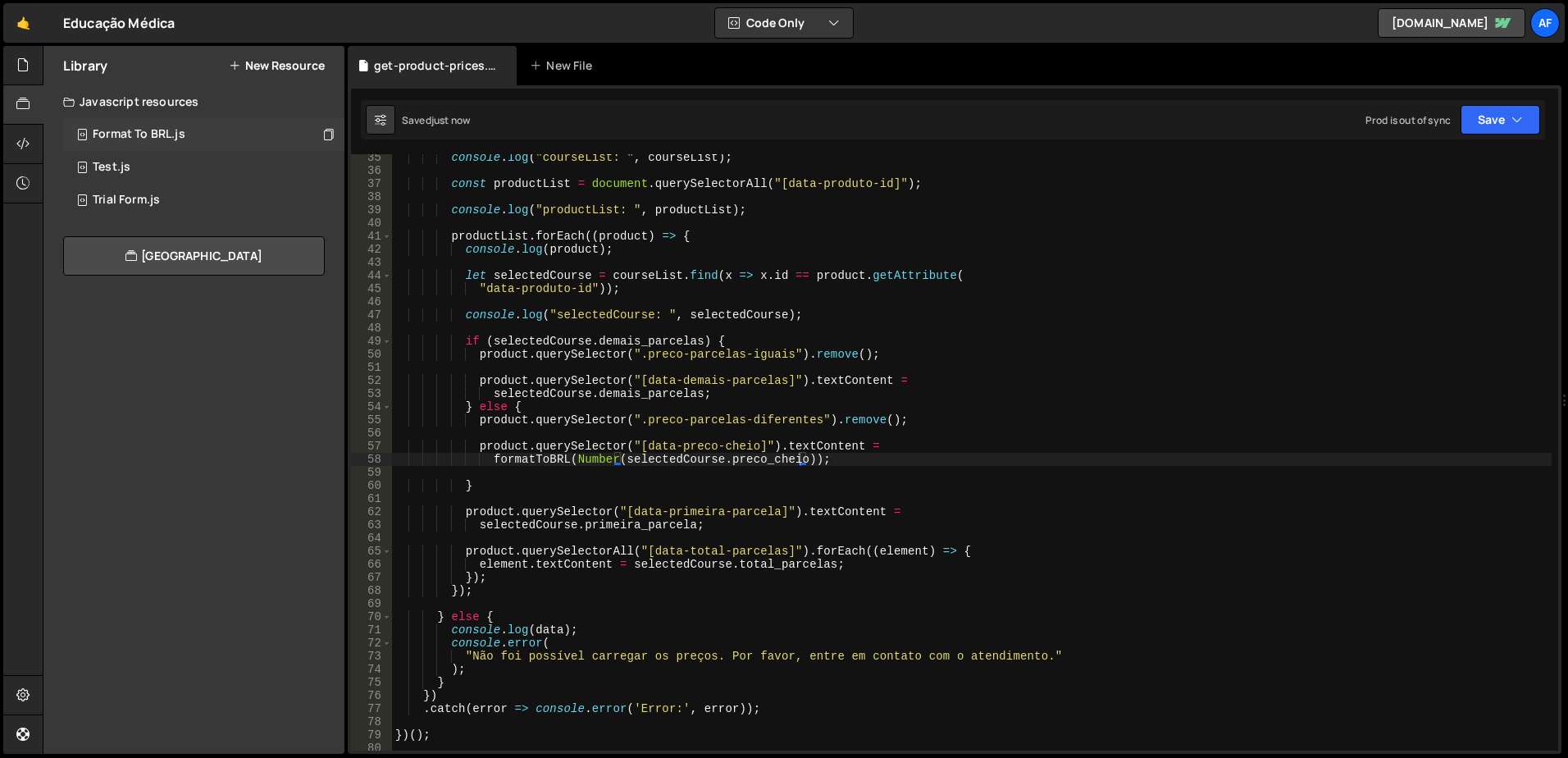
click at [107, 133] on div "Format To BRL.js" at bounding box center [139, 134] width 93 height 15
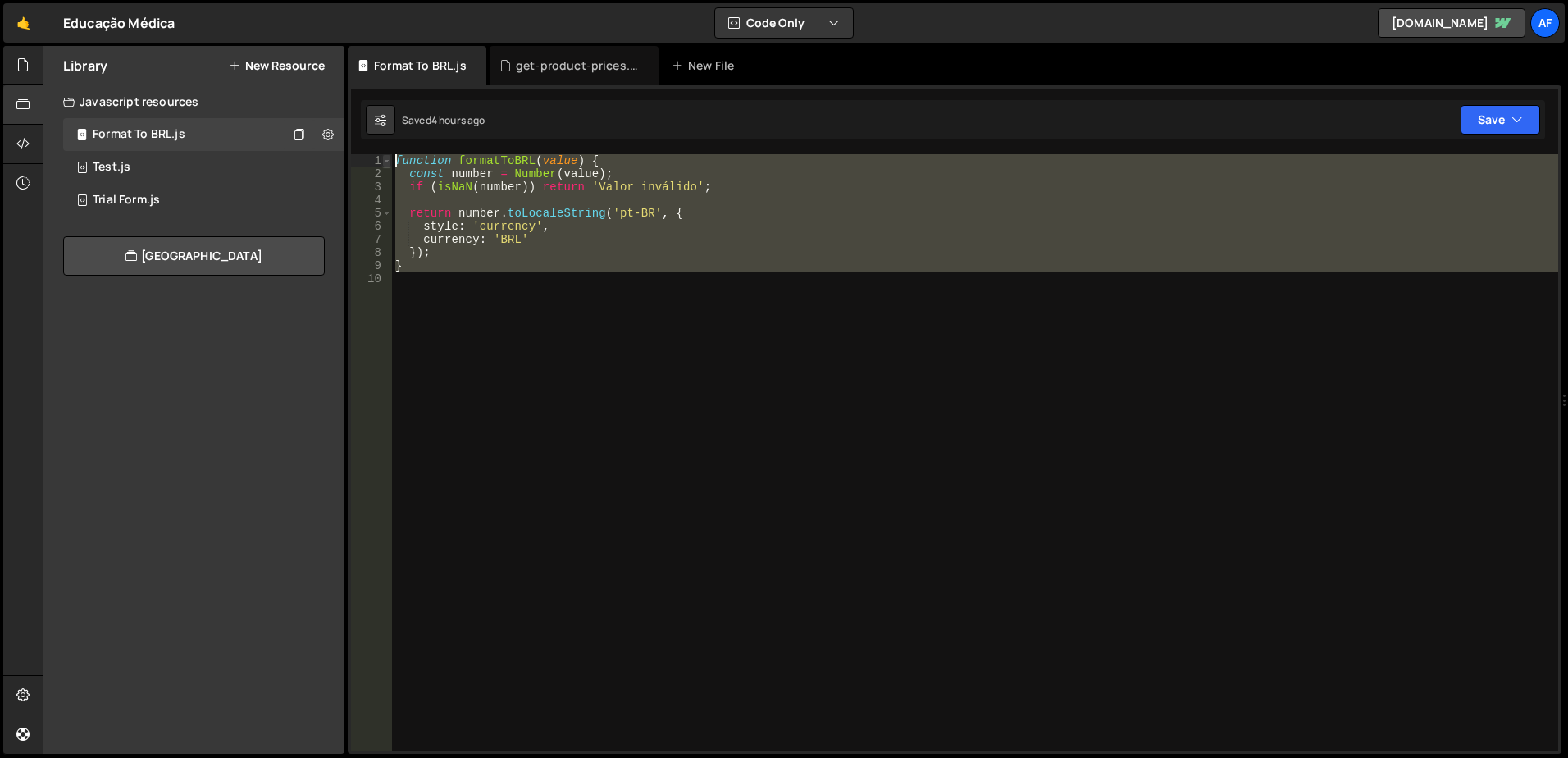
drag, startPoint x: 473, startPoint y: 289, endPoint x: 390, endPoint y: 157, distance: 155.9
click at [390, 157] on div "1 2 3 4 5 6 7 8 9 10 function formatToBRL ( value ) { const number = Number ( v…" at bounding box center [954, 452] width 1208 height 596
type textarea "function formatToBRL(value) { const number = Number(value);"
click at [508, 341] on div "function formatToBRL ( value ) { const number = Number ( value ) ; if ( isNaN (…" at bounding box center [975, 452] width 1167 height 596
drag, startPoint x: 542, startPoint y: 364, endPoint x: 368, endPoint y: 139, distance: 284.4
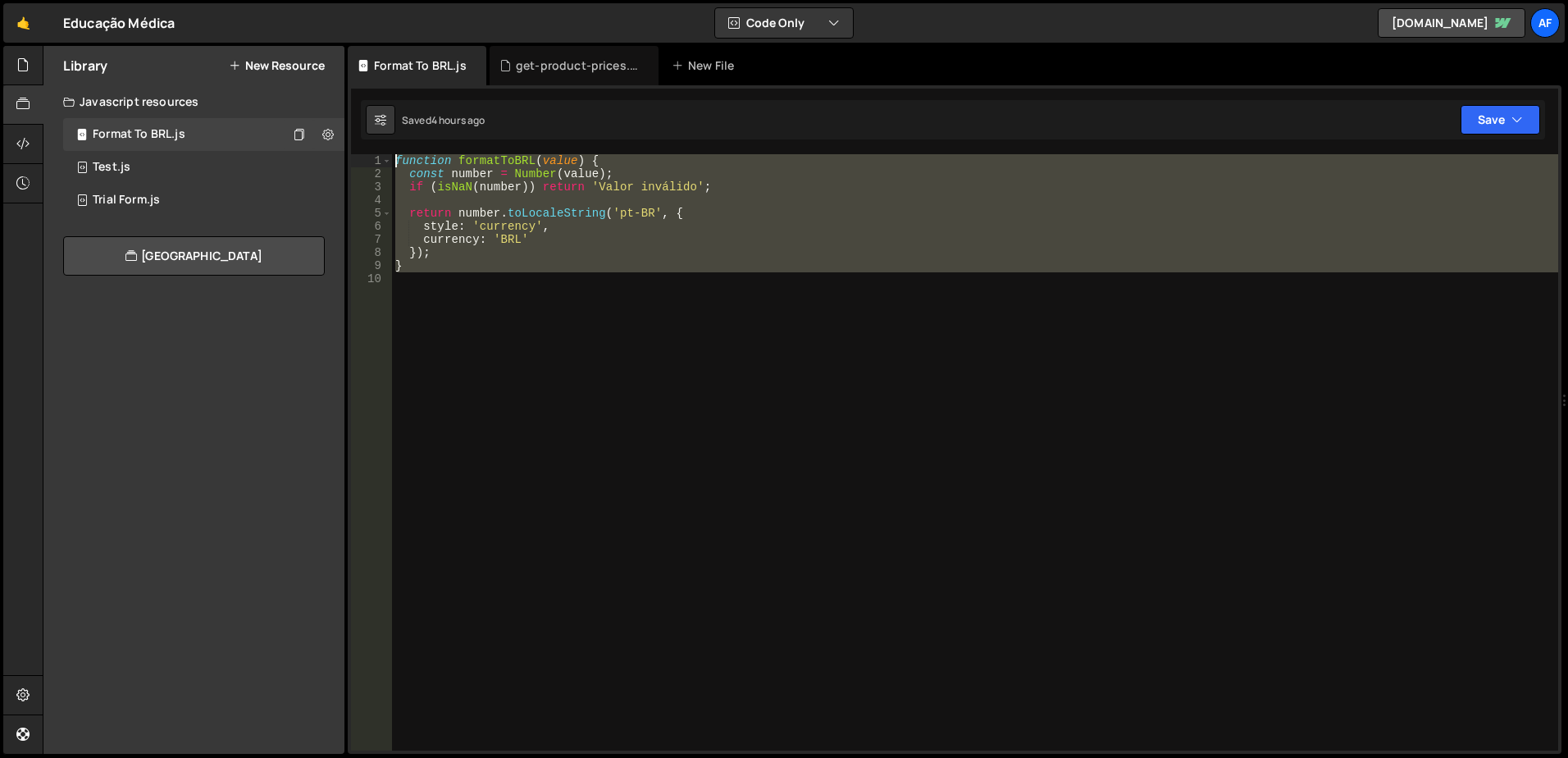
click at [369, 139] on div "Debug Explain Copy Format To BRL.js get-product-prices.js New File Saved 4 hour…" at bounding box center [955, 400] width 1214 height 708
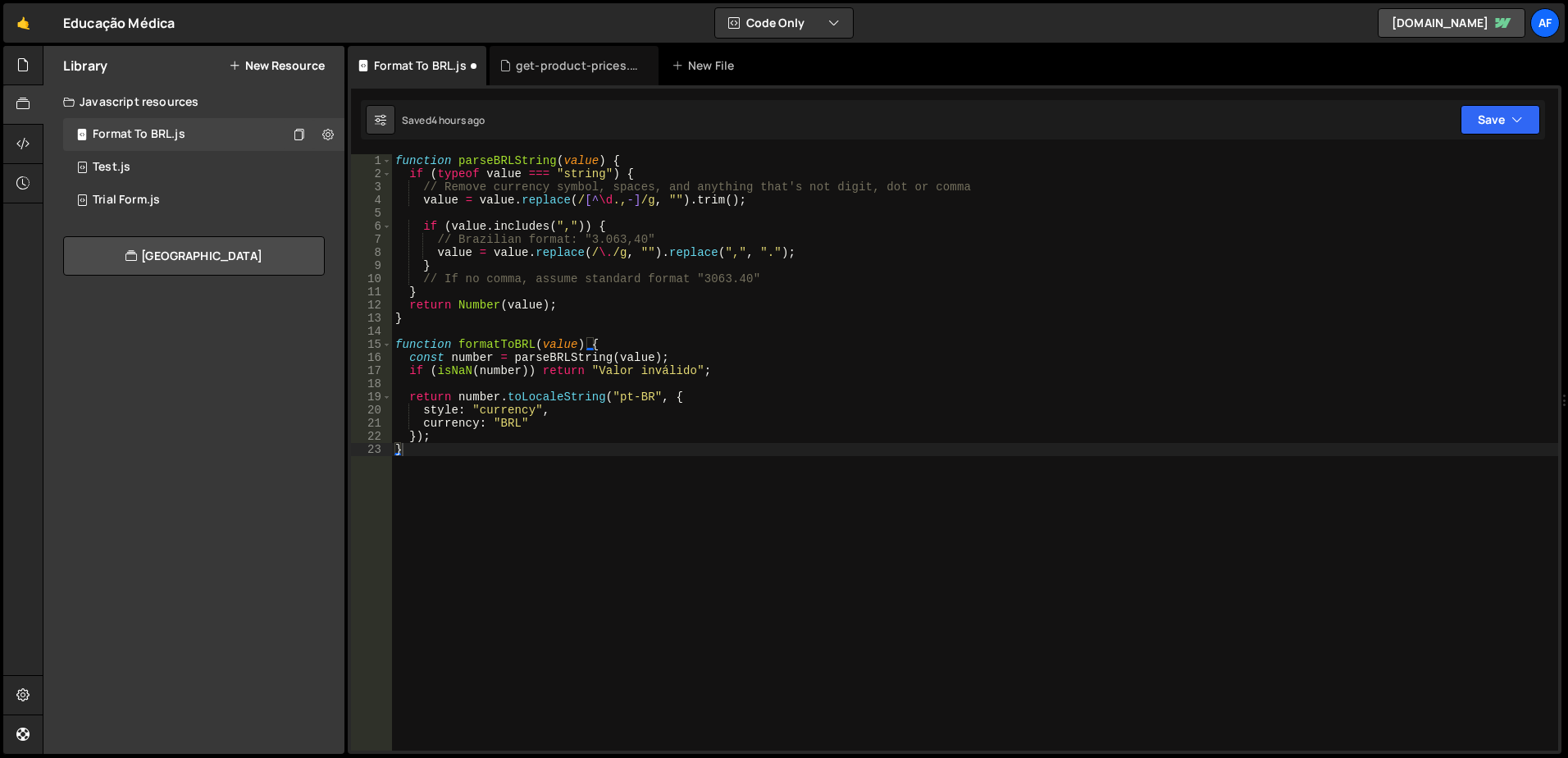
click at [675, 451] on div "function parseBRLString ( value ) { if ( typeof value === "string" ) { // Remov…" at bounding box center [975, 465] width 1167 height 622
click at [707, 191] on div "function parseBRLString ( value ) { if ( typeof value === "string" ) { // Remov…" at bounding box center [975, 465] width 1167 height 622
type textarea "}"
click at [944, 263] on div "function parseBRLString ( value ) { if ( typeof value === "string" ) { // Remov…" at bounding box center [975, 465] width 1167 height 622
click at [474, 66] on icon at bounding box center [474, 66] width 11 height 17
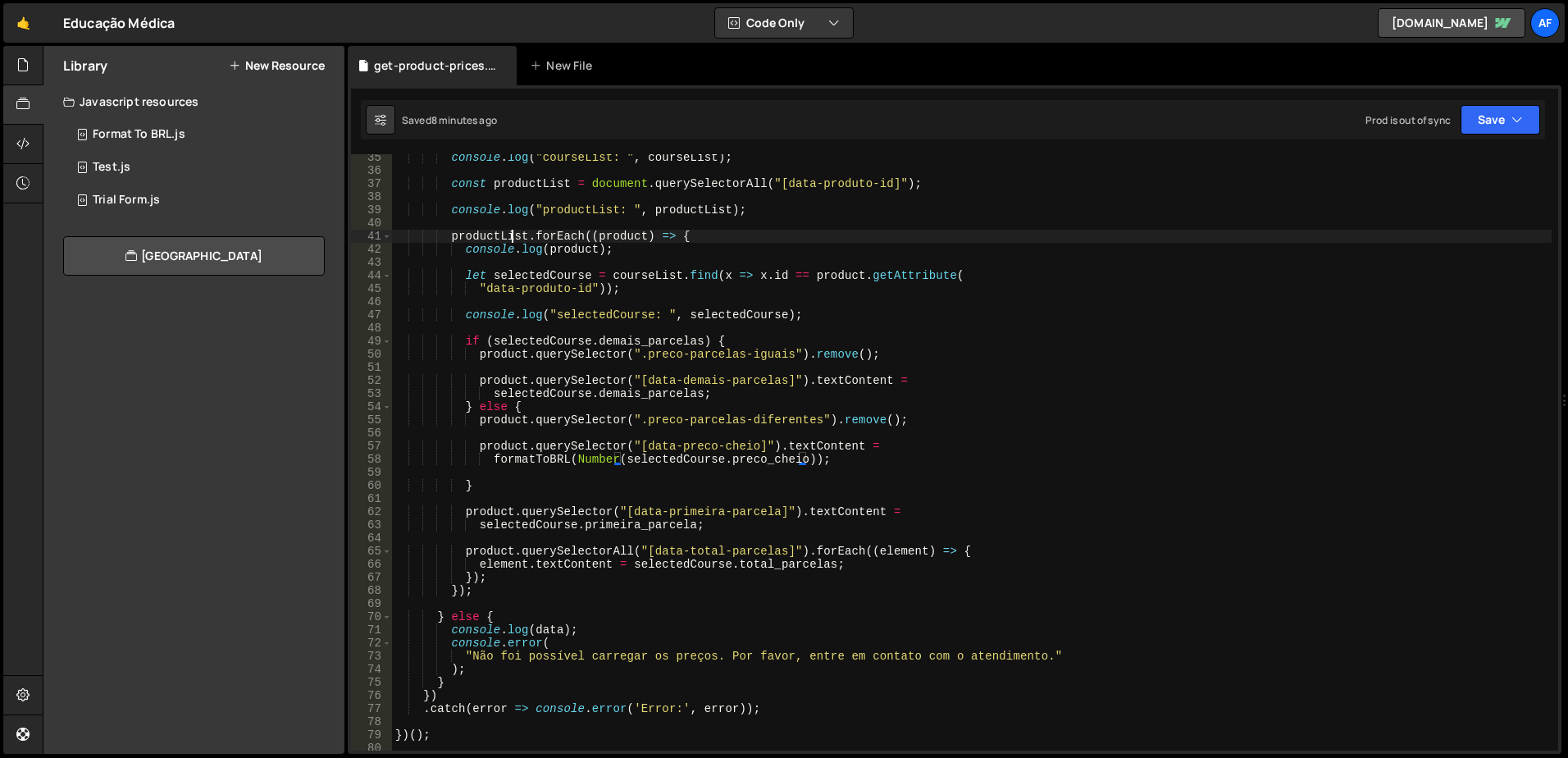
click at [515, 240] on div "console . log ( "courseList: " , courseList ) ; const productList = document . …" at bounding box center [972, 462] width 1160 height 622
click at [759, 358] on div "console . log ( "courseList: " , courseList ) ; const productList = document . …" at bounding box center [972, 462] width 1160 height 622
type textarea "product.querySelector(".preco-parcelas-iguais").remove();"
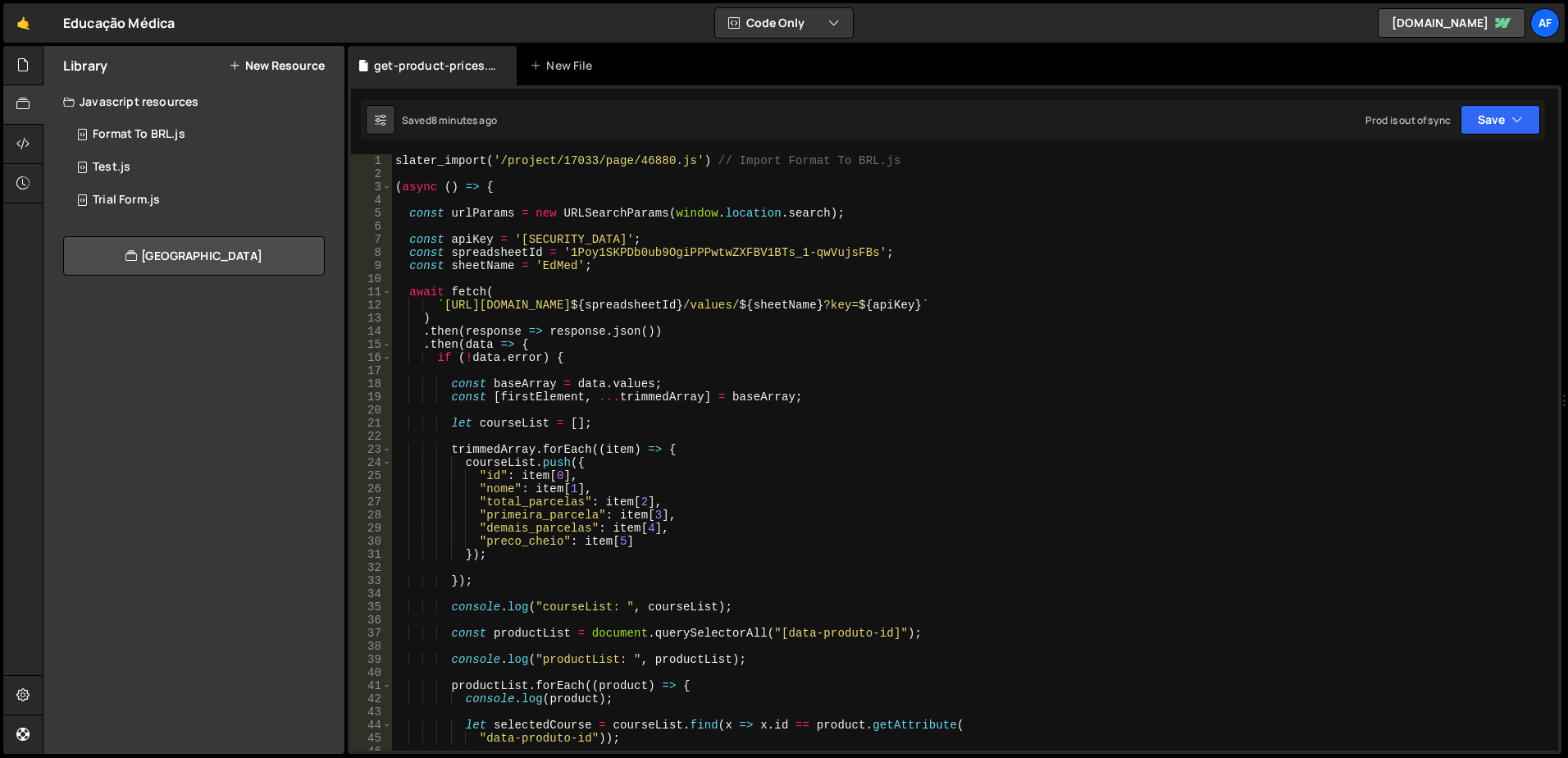
scroll to position [0, 0]
click at [572, 170] on div "slater_import ( '/project/17033/page/46880.js' ) // Import Format To BRL.js ( a…" at bounding box center [972, 465] width 1160 height 622
type textarea "slater_import('/project/17033/page/46880.js') // Import Format To BRL.js"
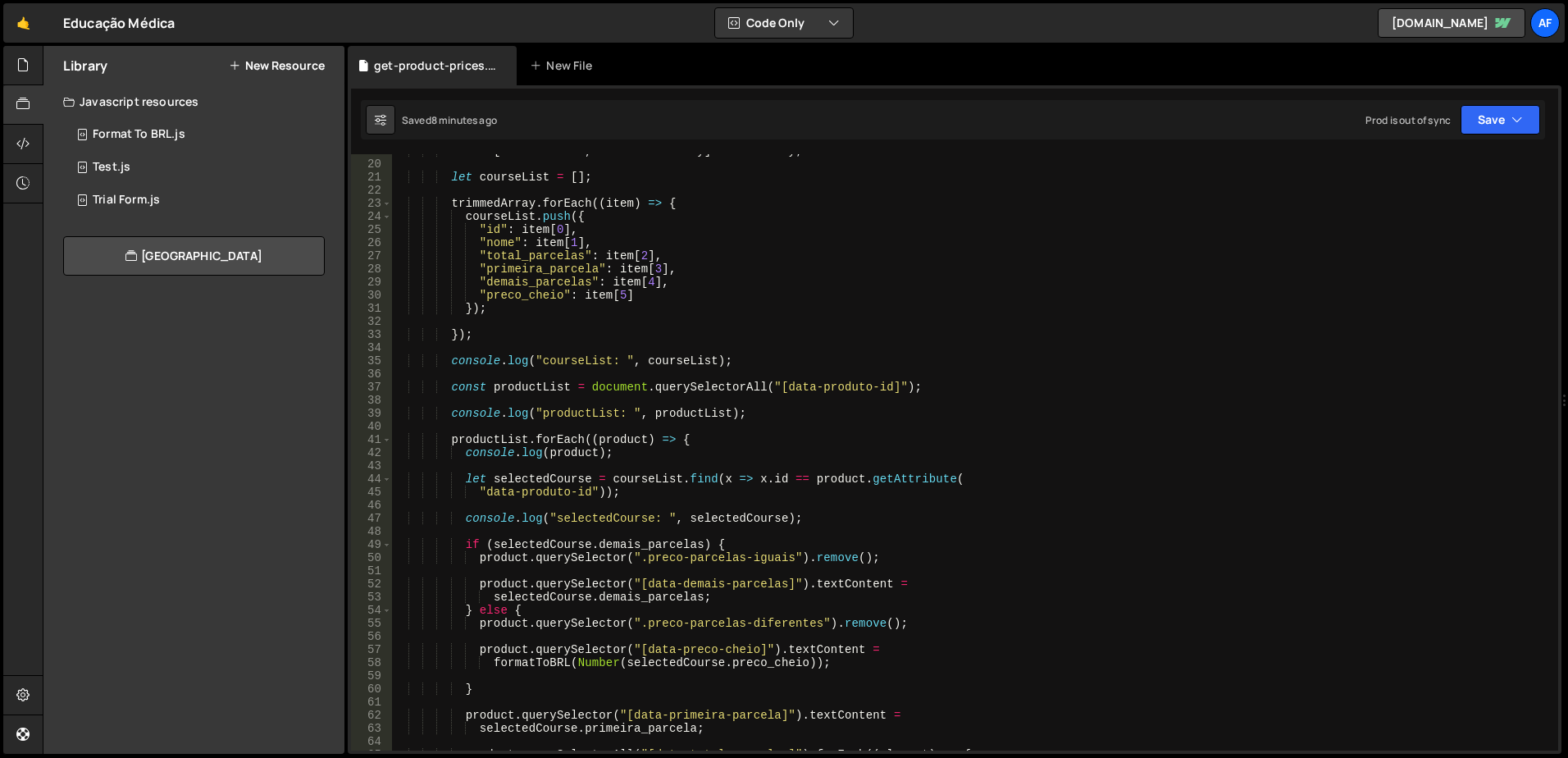
scroll to position [344, 0]
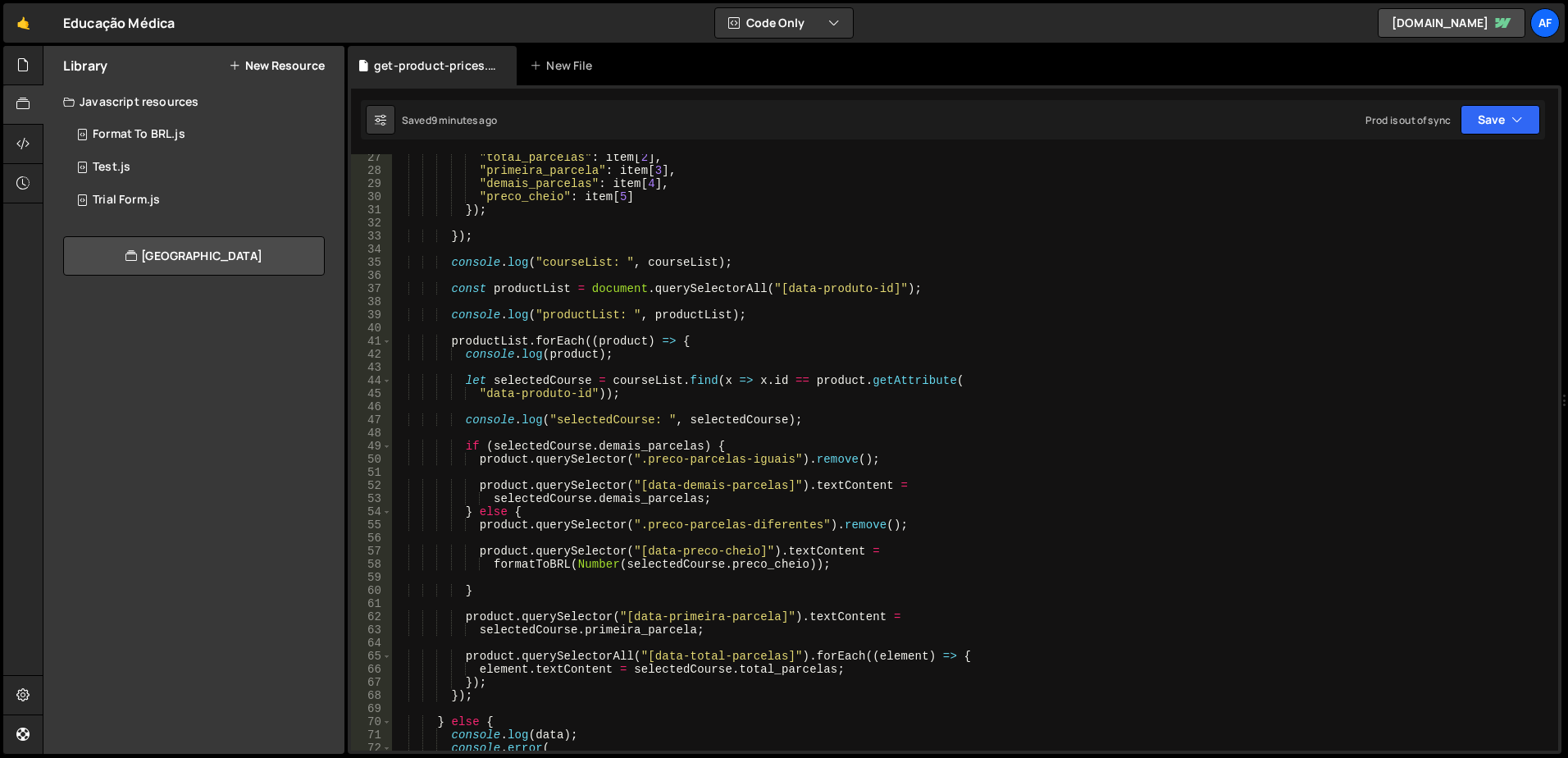
click at [596, 565] on div ""total_parcelas" : item [ 2 ] , "primeira_parcela" : item [ 3 ] , "demais_parce…" at bounding box center [972, 462] width 1160 height 622
click at [755, 563] on div ""total_parcelas" : item [ 2 ] , "primeira_parcela" : item [ 3 ] , "demais_parce…" at bounding box center [972, 462] width 1160 height 622
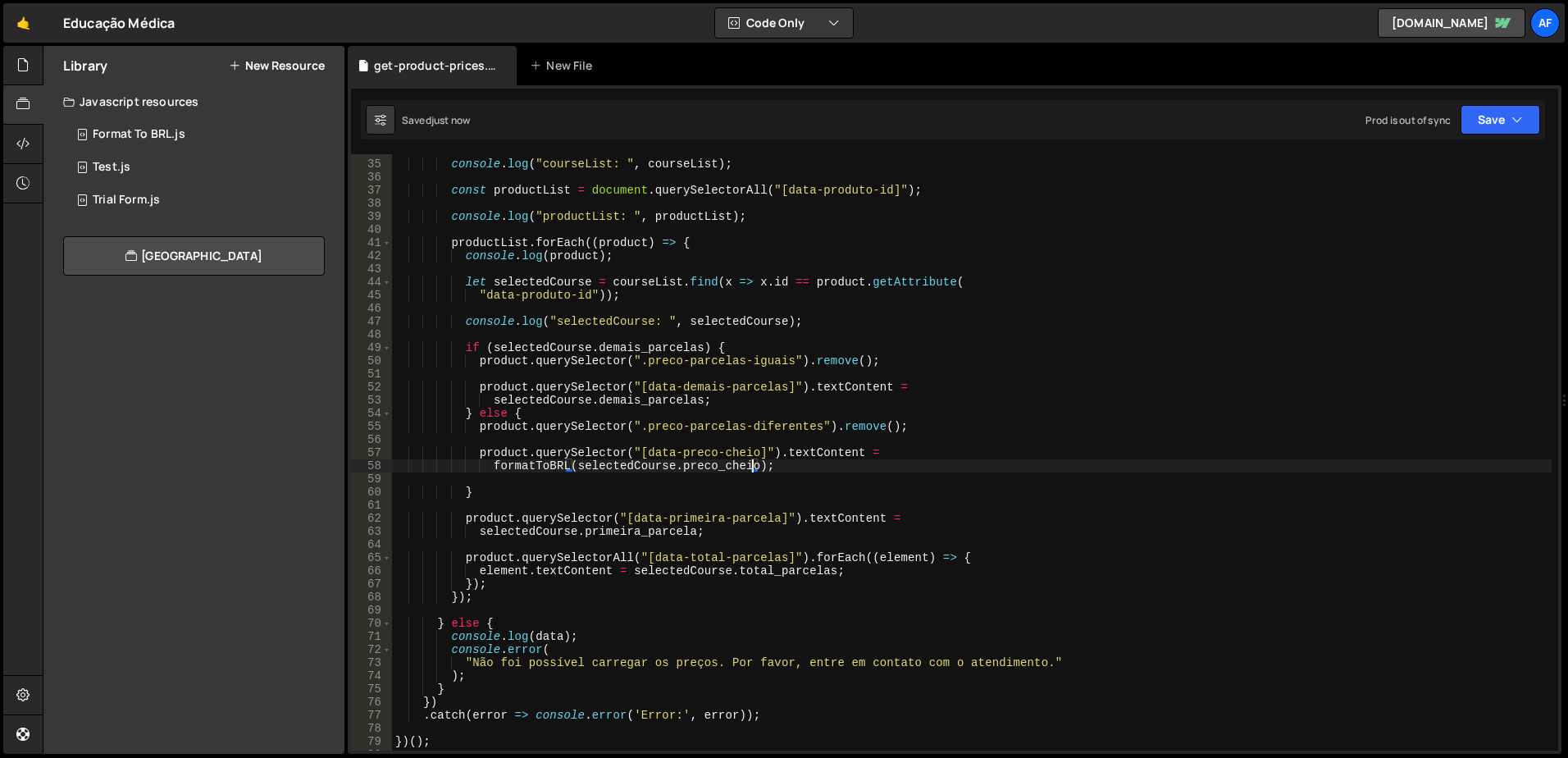
scroll to position [541, 0]
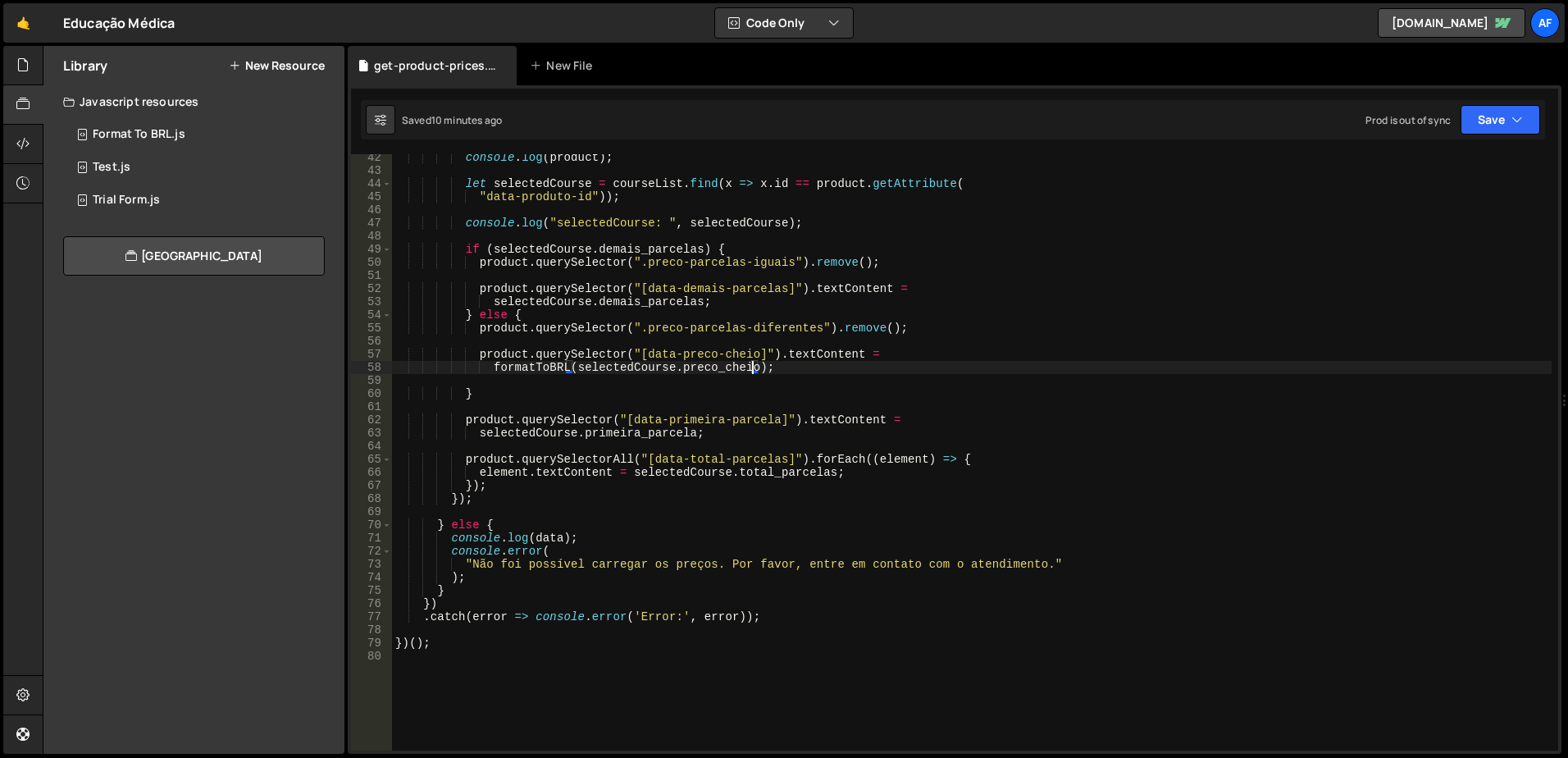
click at [572, 434] on div "console . log ( product ) ; let selectedCourse = courseList . find ( x => x . i…" at bounding box center [972, 462] width 1160 height 622
paste textarea "selectedCourse.primeira_parcela"
type textarea "formatToBRL(selectedCourse.primeira_parcela);"
